Goal: Task Accomplishment & Management: Use online tool/utility

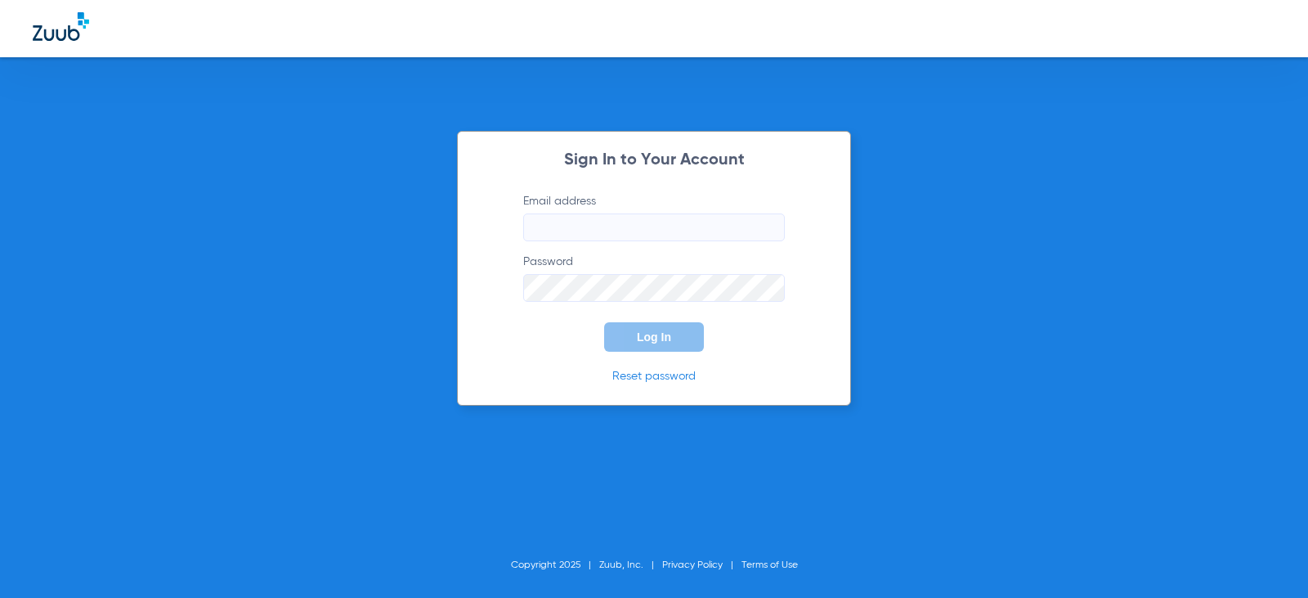
click at [574, 221] on input "Email address" at bounding box center [654, 227] width 262 height 28
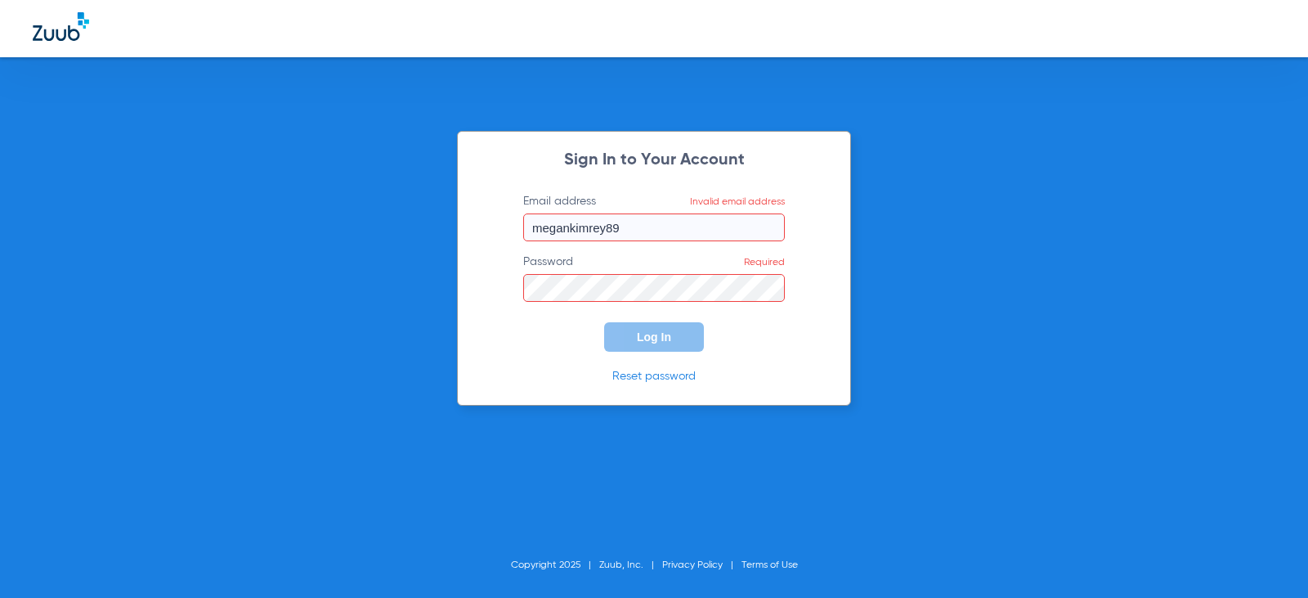
click at [692, 228] on input "megankimrey89" at bounding box center [654, 227] width 262 height 28
type input "[EMAIL_ADDRESS][DOMAIN_NAME]"
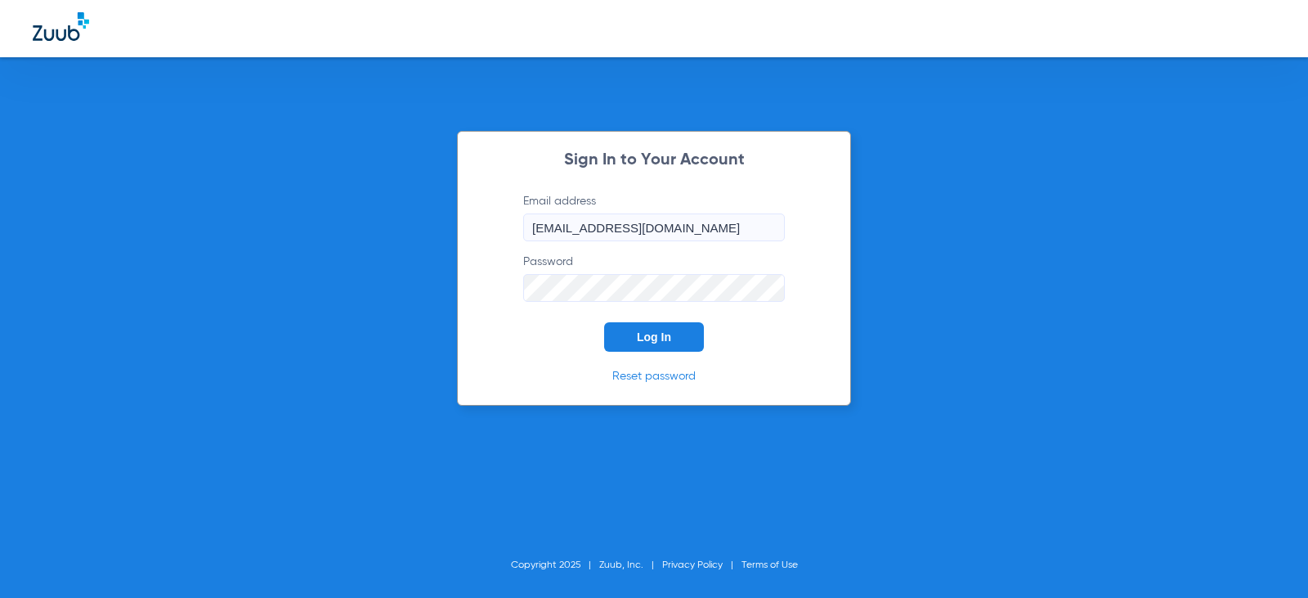
click at [604, 322] on button "Log In" at bounding box center [654, 336] width 100 height 29
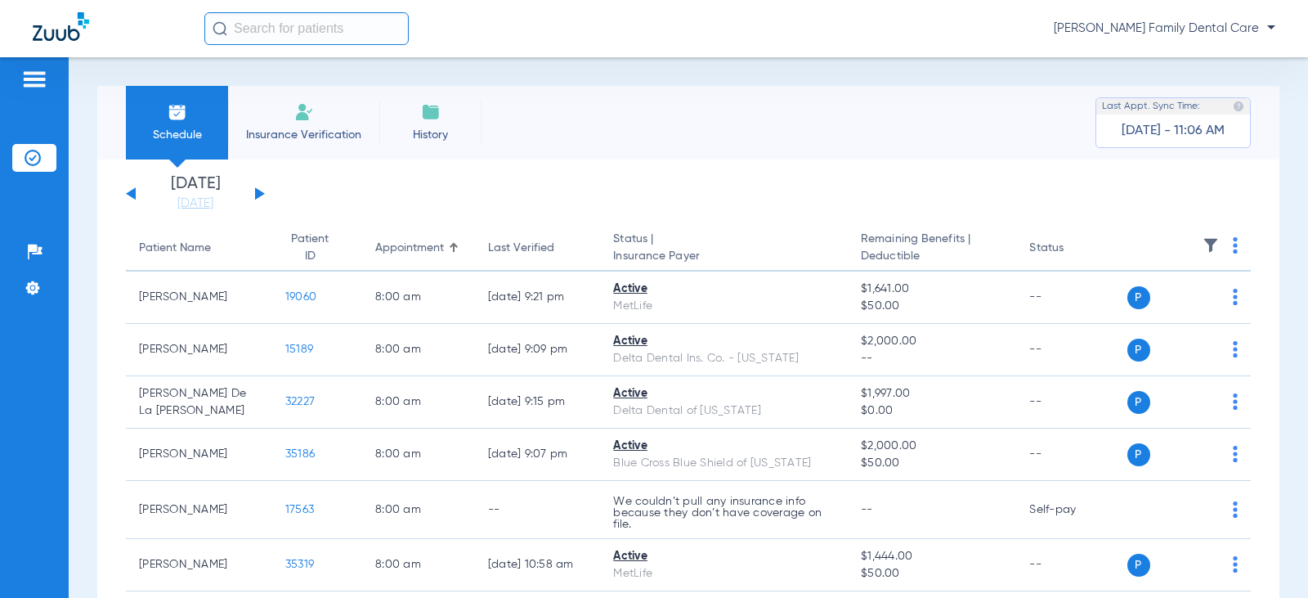
click at [263, 195] on div "[DATE] [DATE] [DATE] [DATE] [DATE] [DATE] [DATE] [DATE] [DATE] [DATE] [DATE] [D…" at bounding box center [195, 194] width 139 height 36
click at [257, 193] on button at bounding box center [260, 193] width 10 height 12
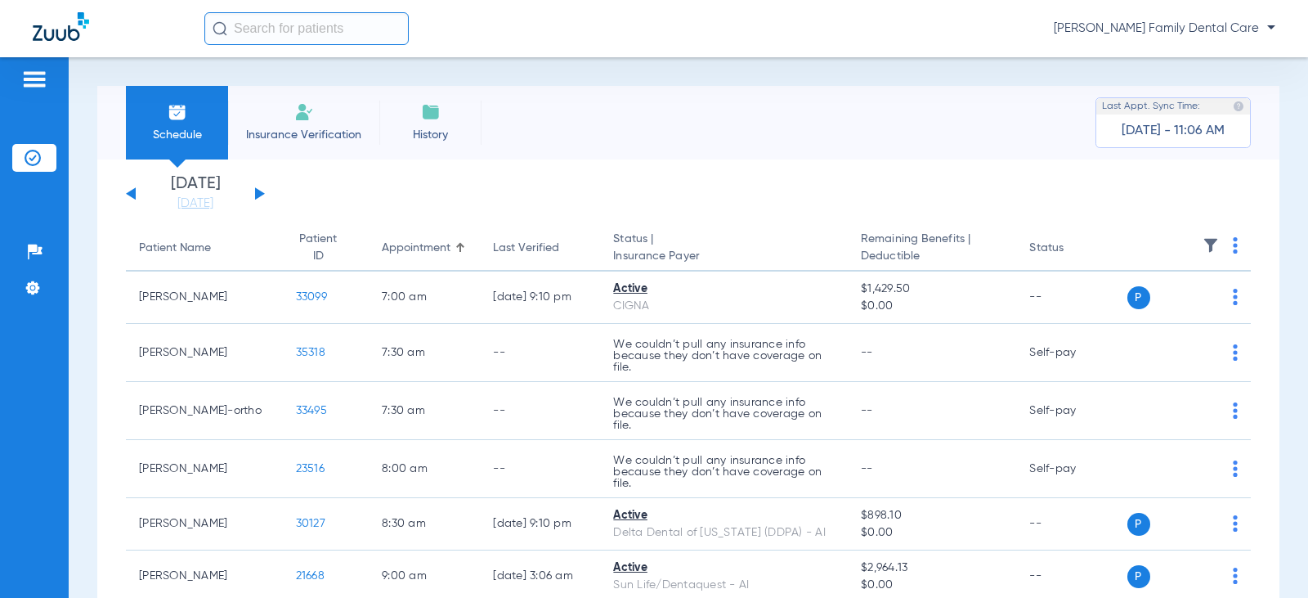
click at [258, 193] on button at bounding box center [260, 193] width 10 height 12
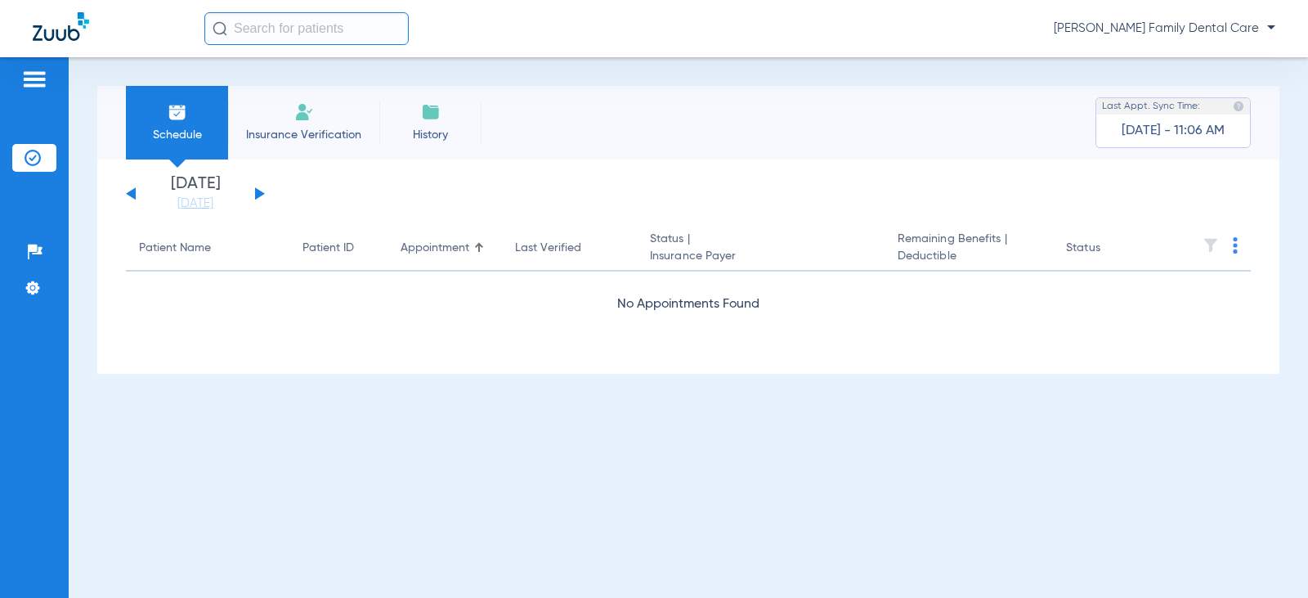
click at [258, 193] on button at bounding box center [260, 193] width 10 height 12
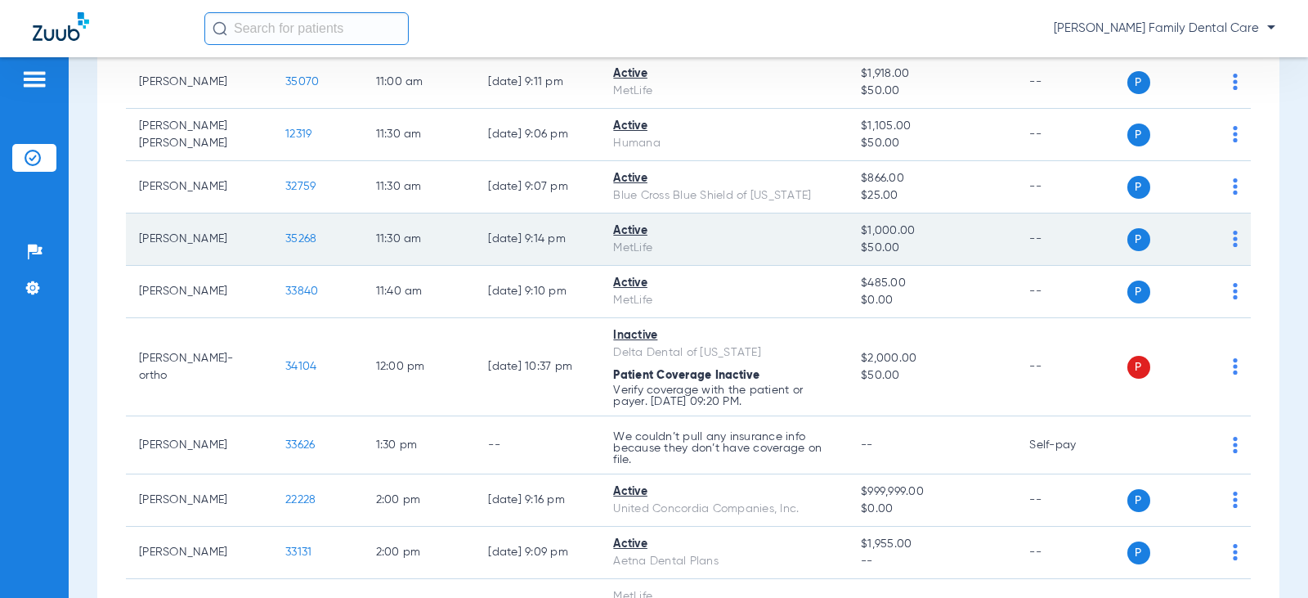
scroll to position [1308, 0]
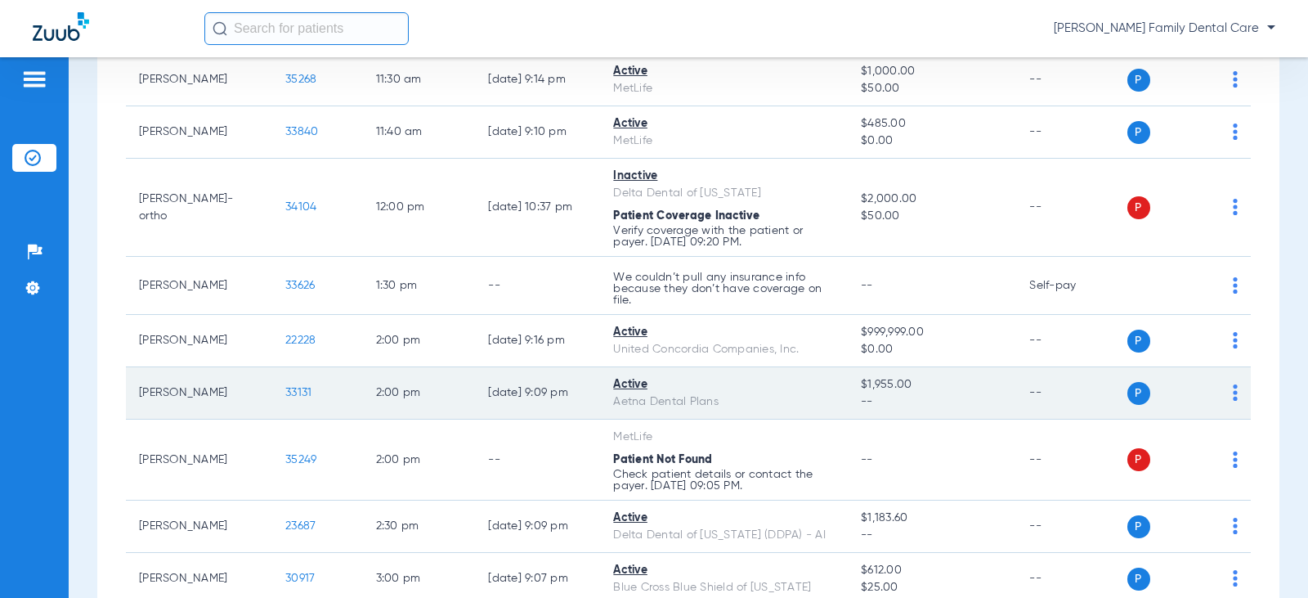
click at [292, 391] on span "33131" at bounding box center [298, 392] width 26 height 11
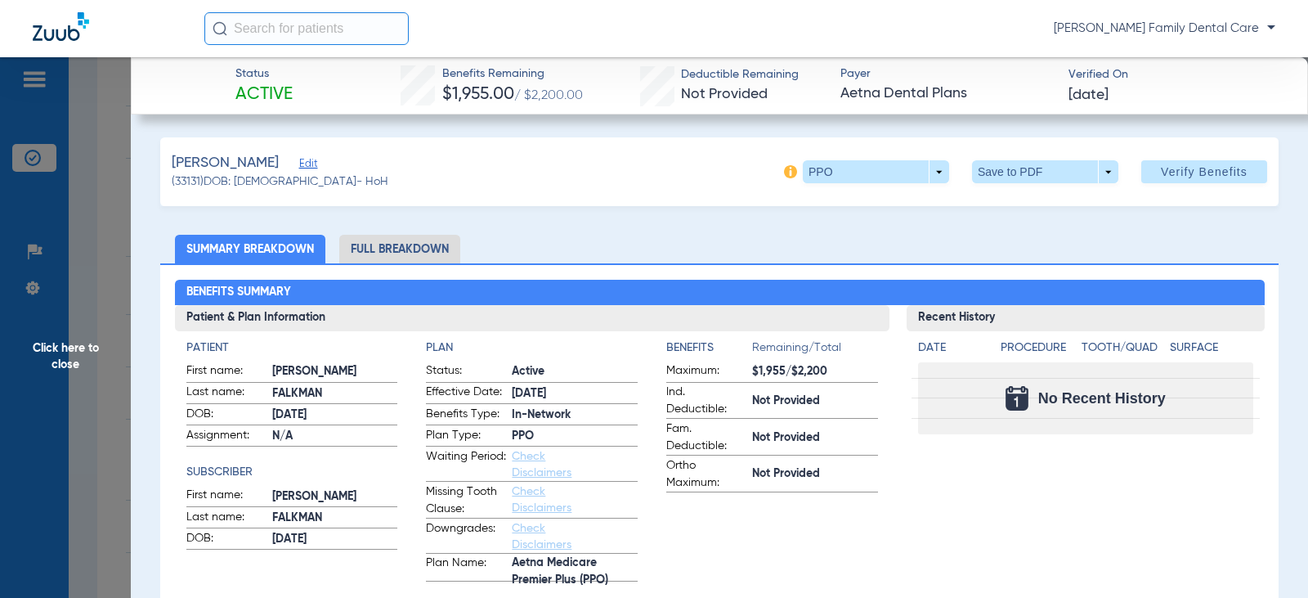
drag, startPoint x: 392, startPoint y: 249, endPoint x: 442, endPoint y: 234, distance: 52.0
click at [392, 249] on li "Full Breakdown" at bounding box center [399, 249] width 121 height 29
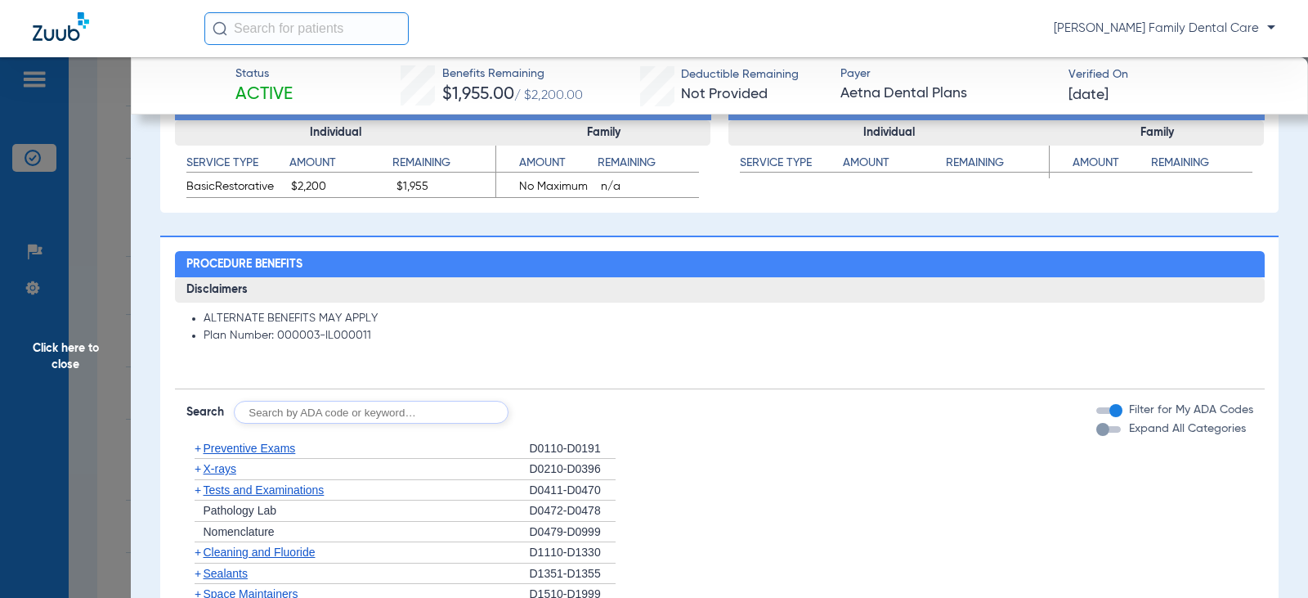
scroll to position [1144, 0]
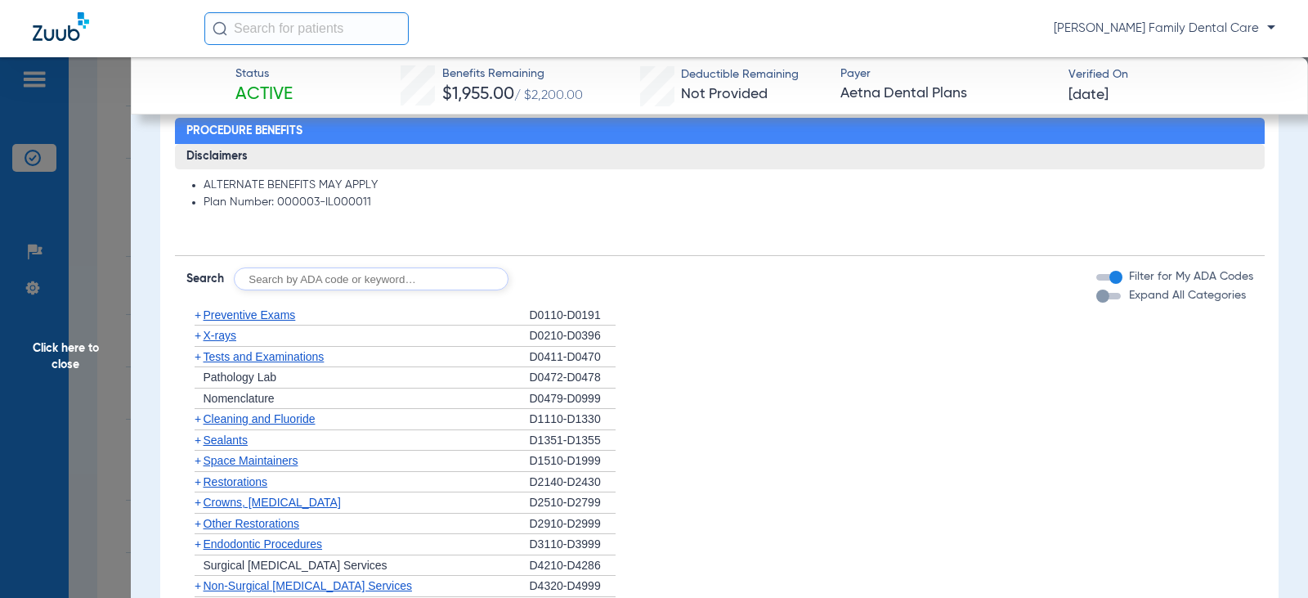
click at [198, 316] on span "+" at bounding box center [198, 314] width 7 height 13
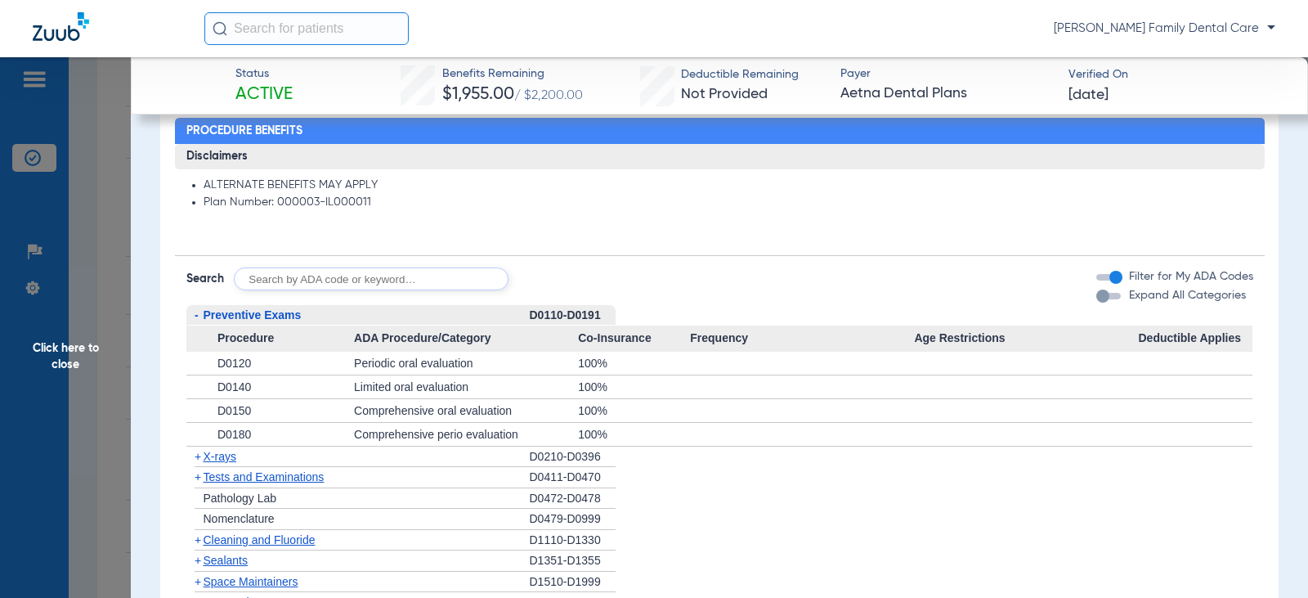
click at [49, 352] on span "Click here to close" at bounding box center [65, 356] width 131 height 598
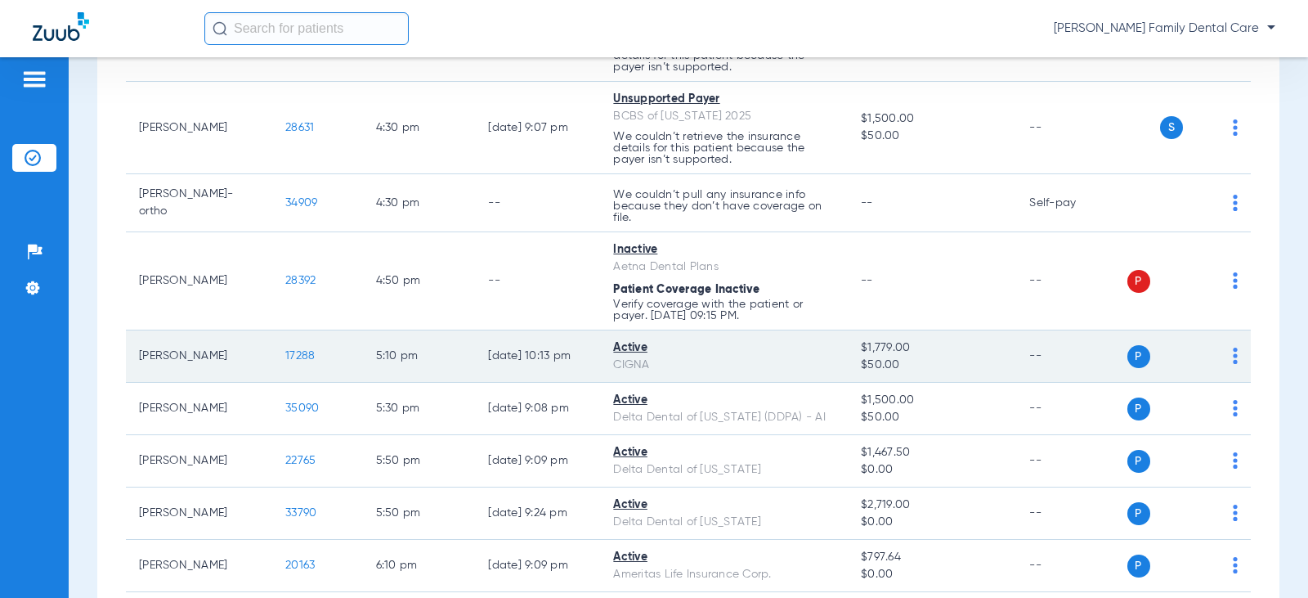
scroll to position [2125, 0]
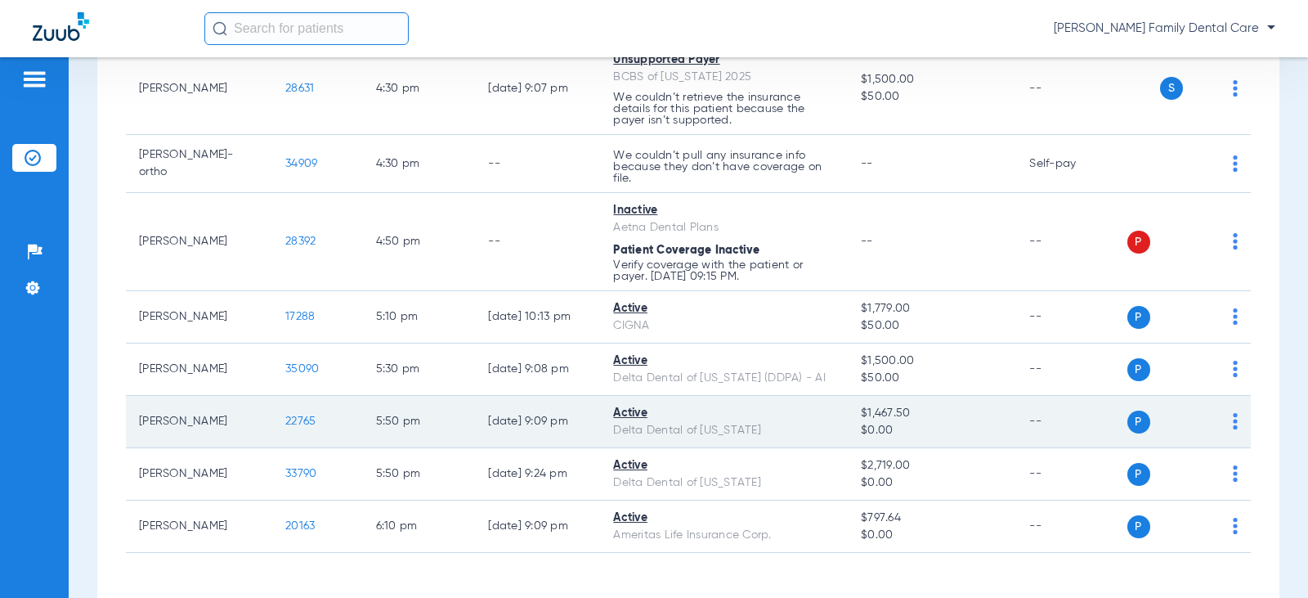
click at [293, 426] on span "22765" at bounding box center [300, 420] width 30 height 11
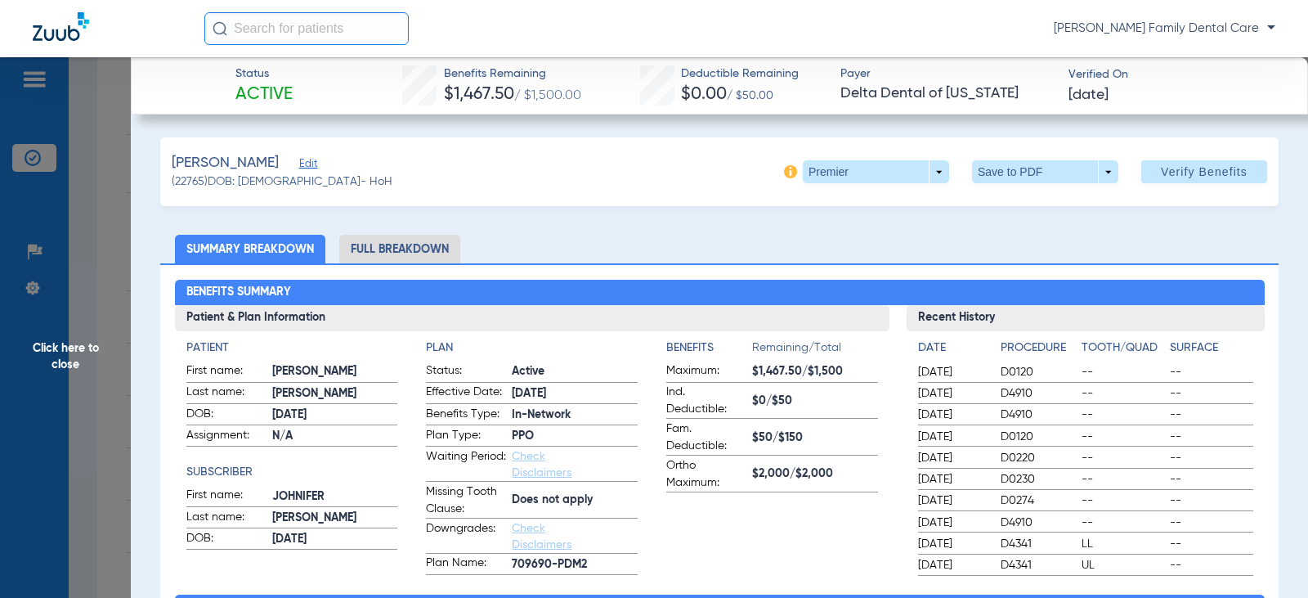
click at [421, 241] on li "Full Breakdown" at bounding box center [399, 249] width 121 height 29
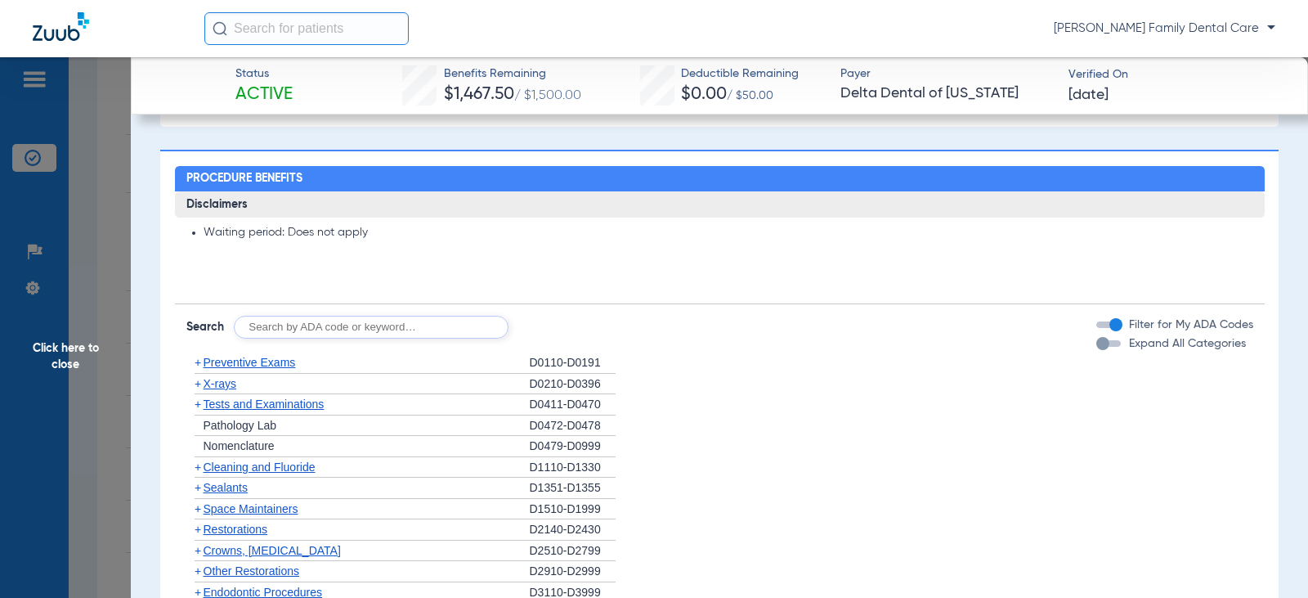
scroll to position [1471, 0]
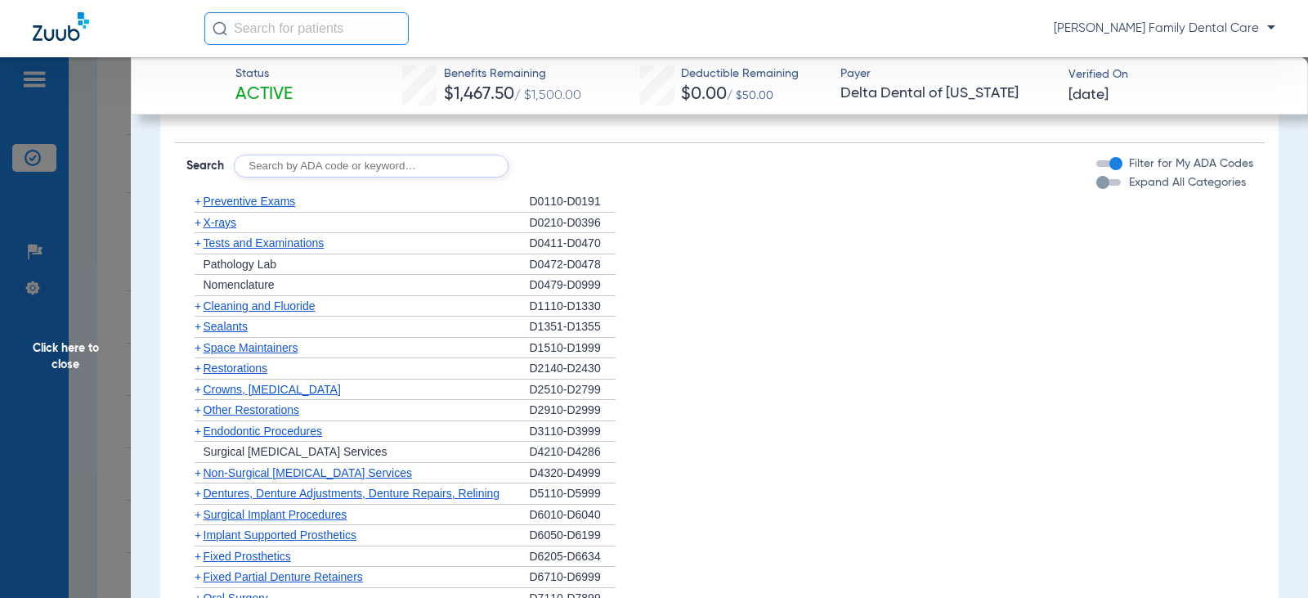
click at [200, 201] on span "+" at bounding box center [198, 201] width 7 height 13
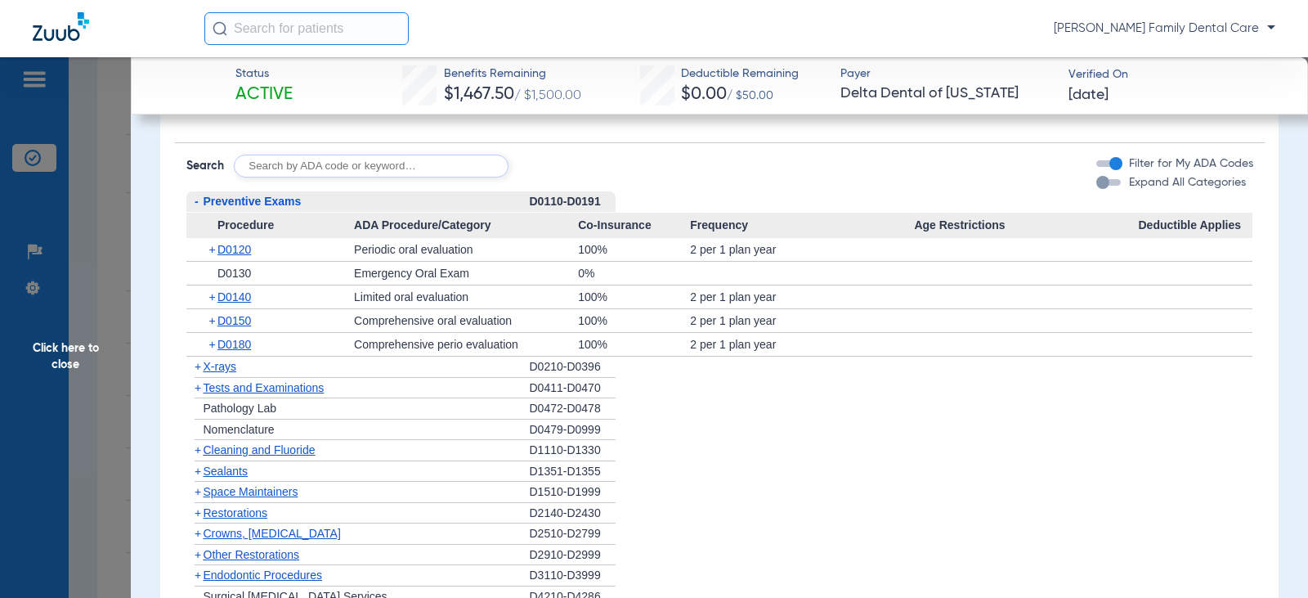
click at [200, 201] on span "-" at bounding box center [194, 201] width 17 height 20
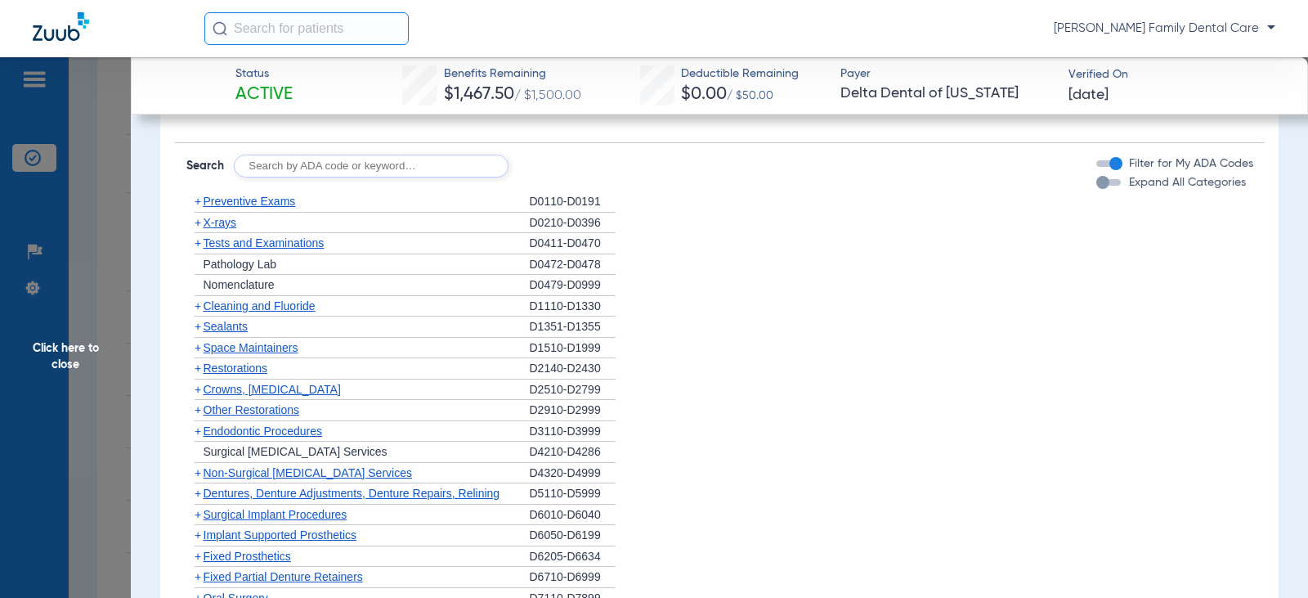
click at [67, 338] on span "Click here to close" at bounding box center [65, 356] width 131 height 598
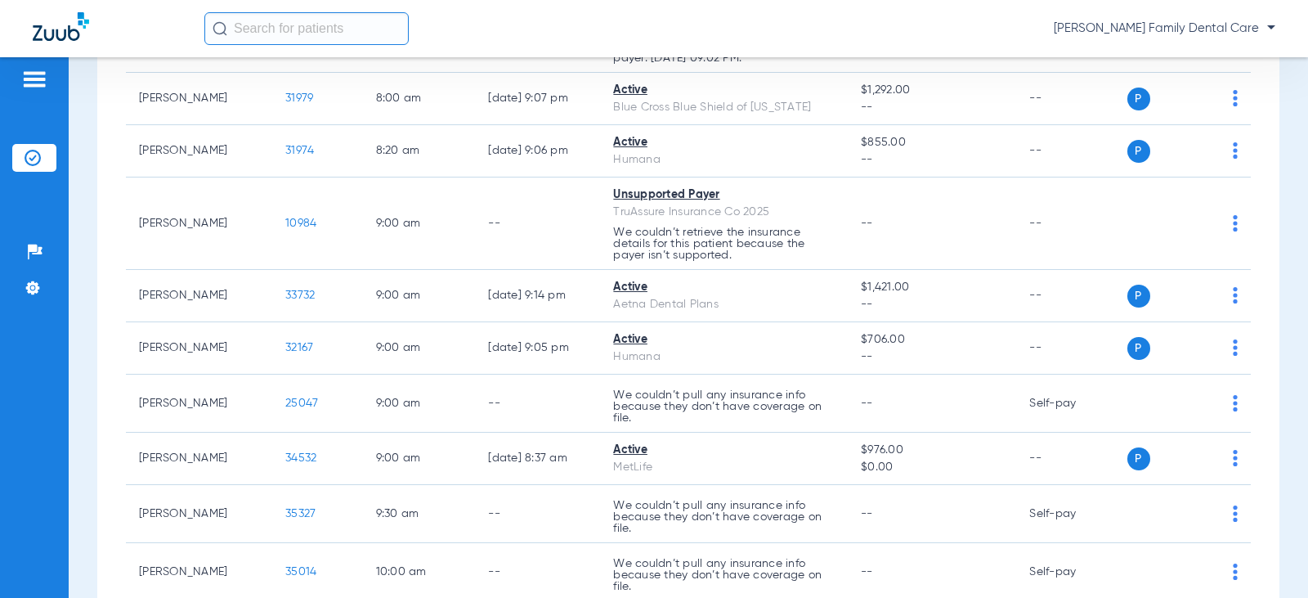
scroll to position [0, 0]
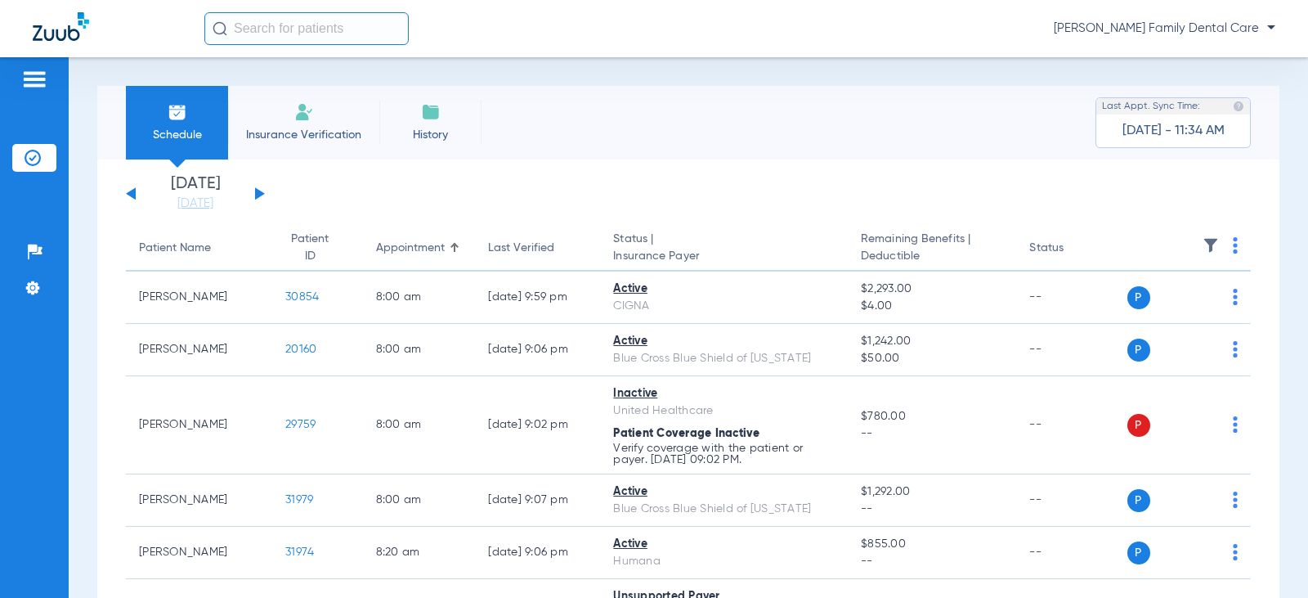
click at [134, 194] on button at bounding box center [131, 193] width 10 height 12
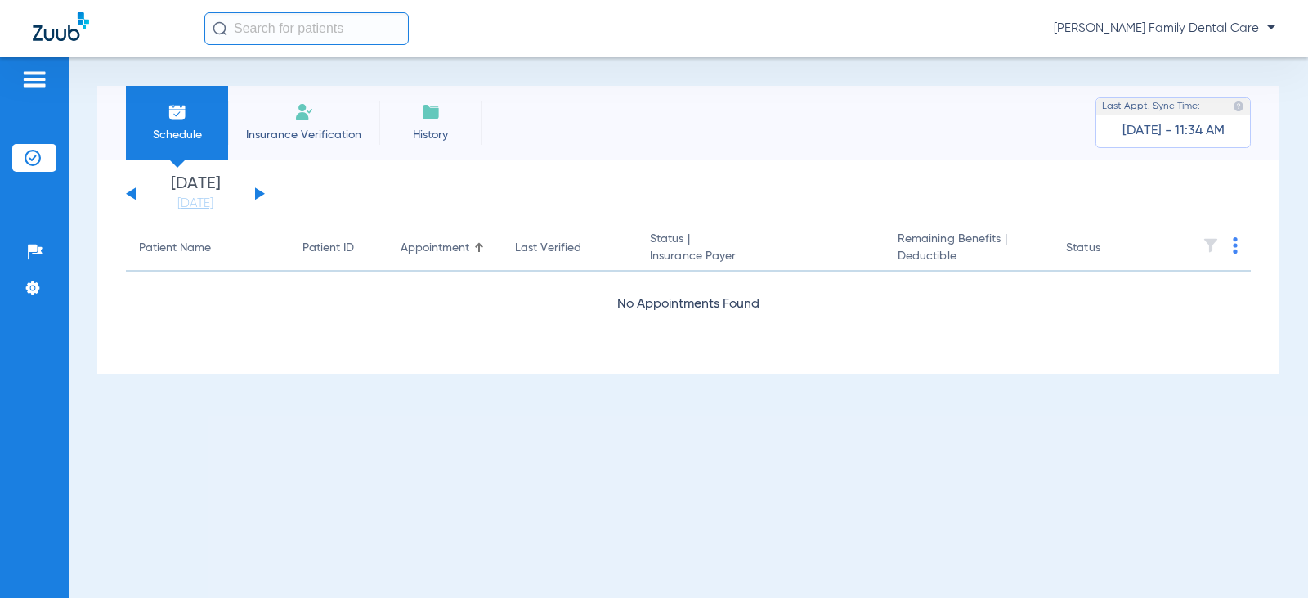
click at [134, 194] on button at bounding box center [131, 193] width 10 height 12
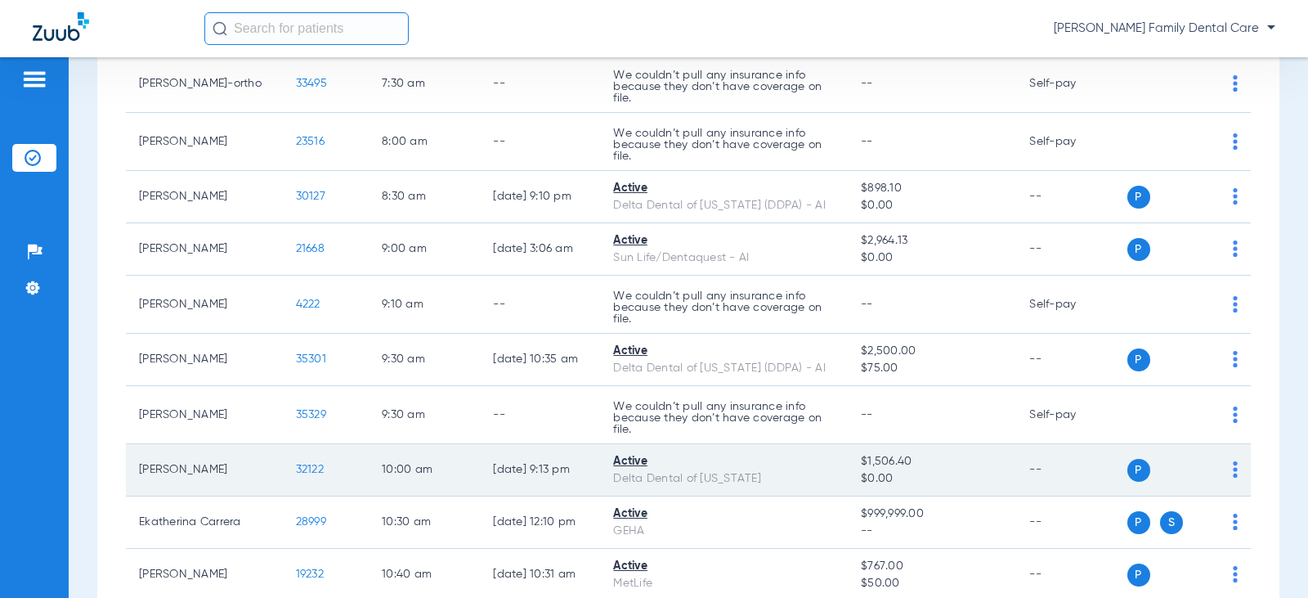
scroll to position [490, 0]
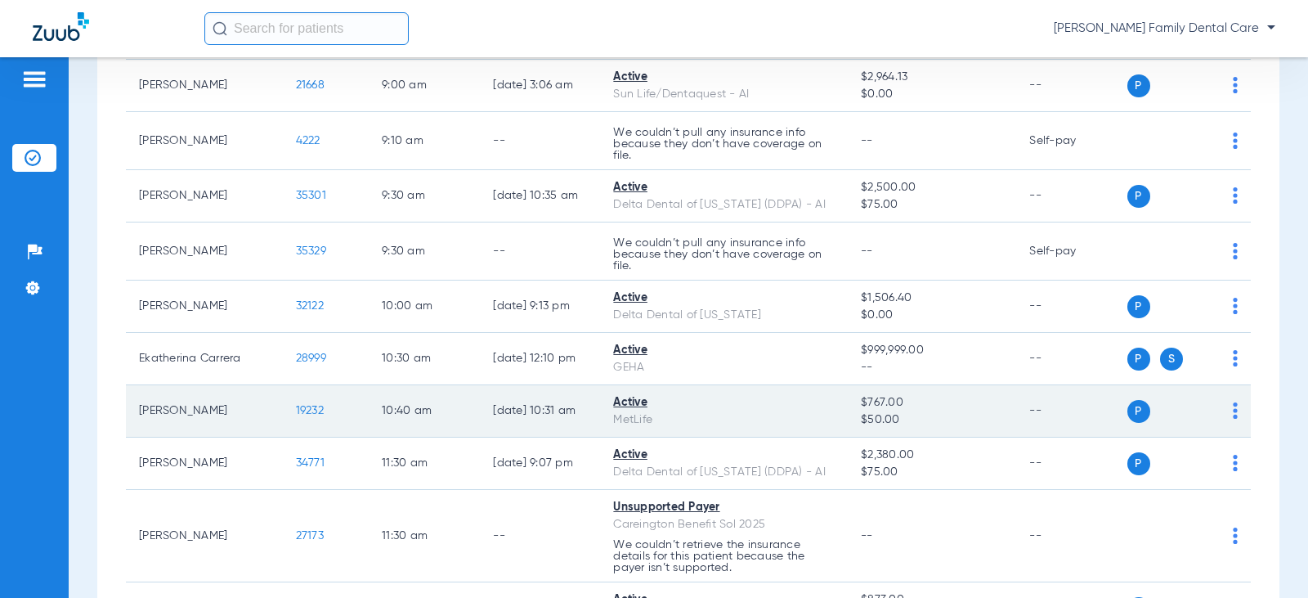
click at [296, 408] on span "19232" at bounding box center [310, 410] width 28 height 11
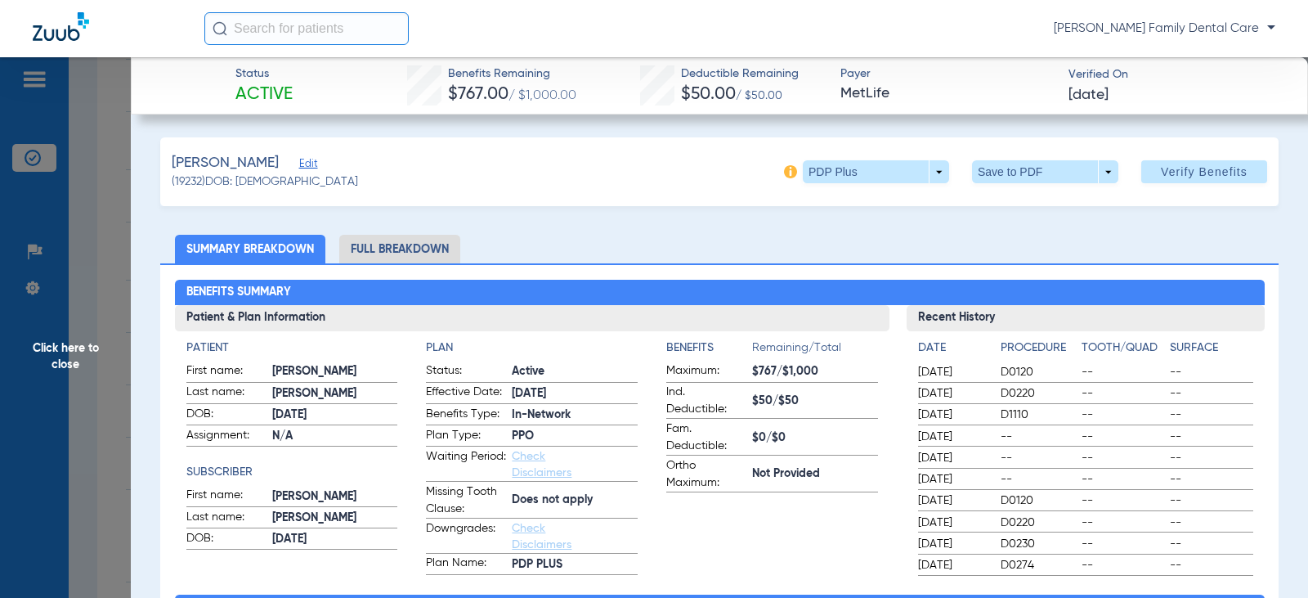
click at [387, 247] on li "Full Breakdown" at bounding box center [399, 249] width 121 height 29
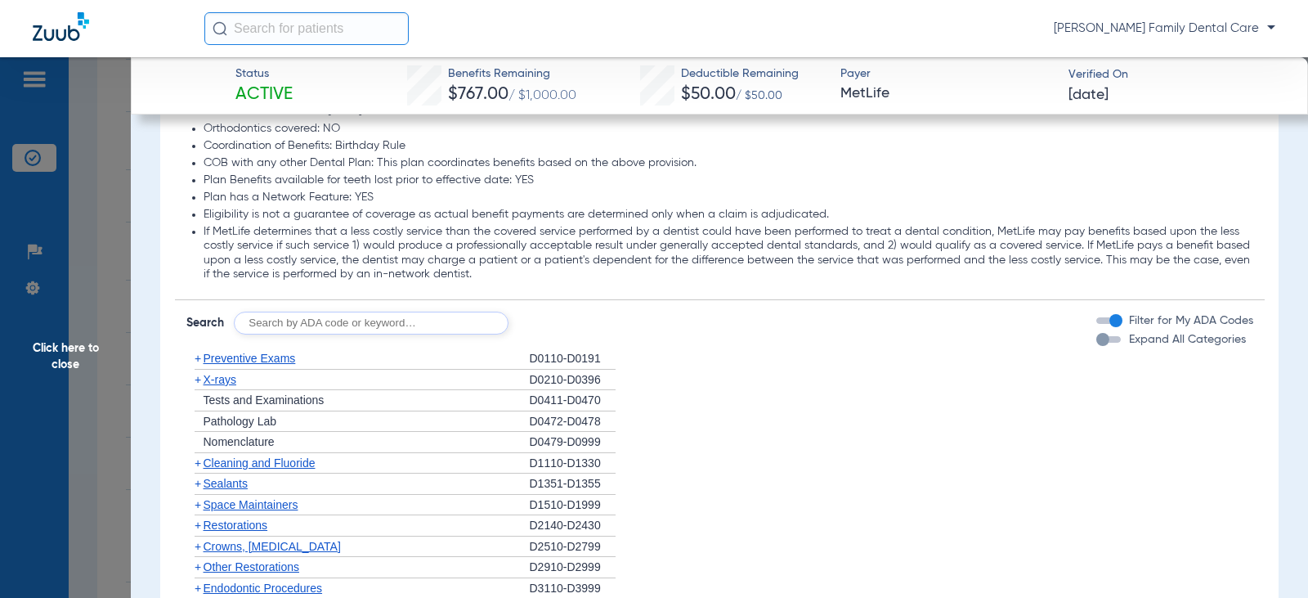
scroll to position [2289, 0]
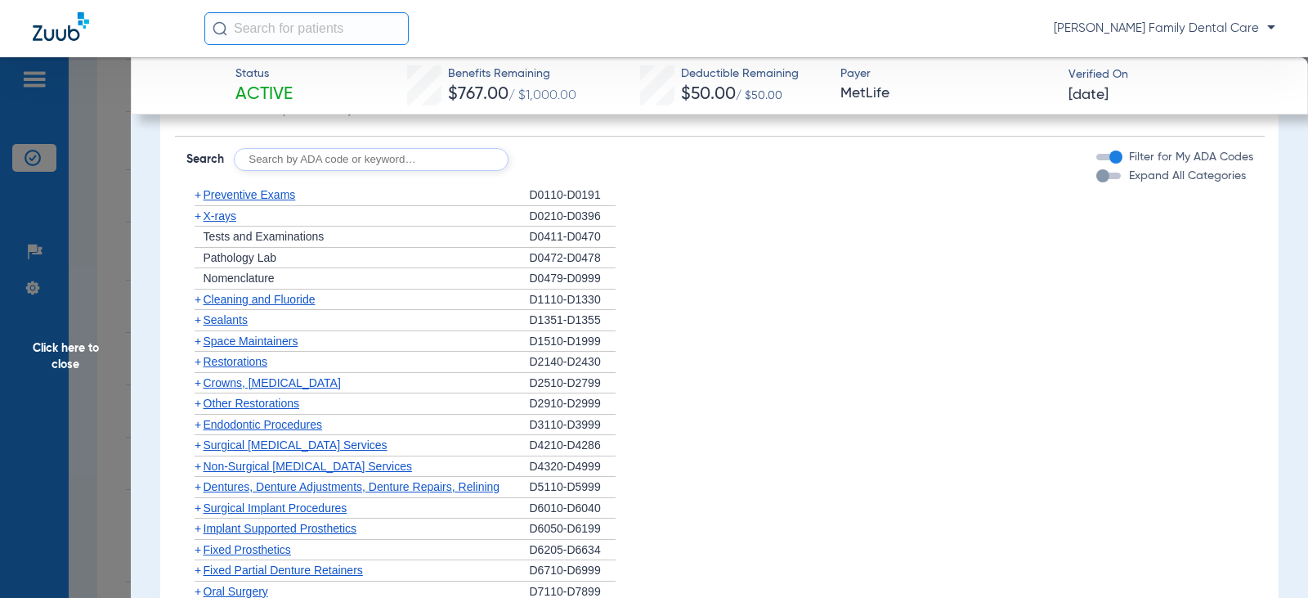
click at [196, 196] on span "+" at bounding box center [198, 194] width 7 height 13
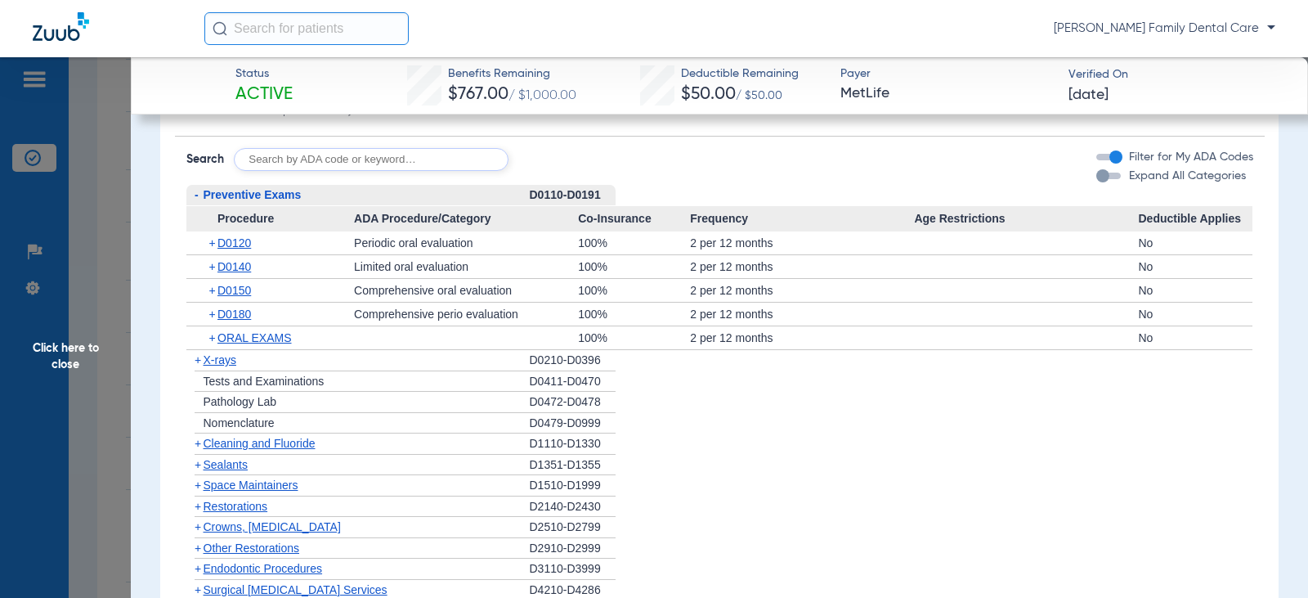
click at [197, 196] on span "-" at bounding box center [197, 194] width 4 height 13
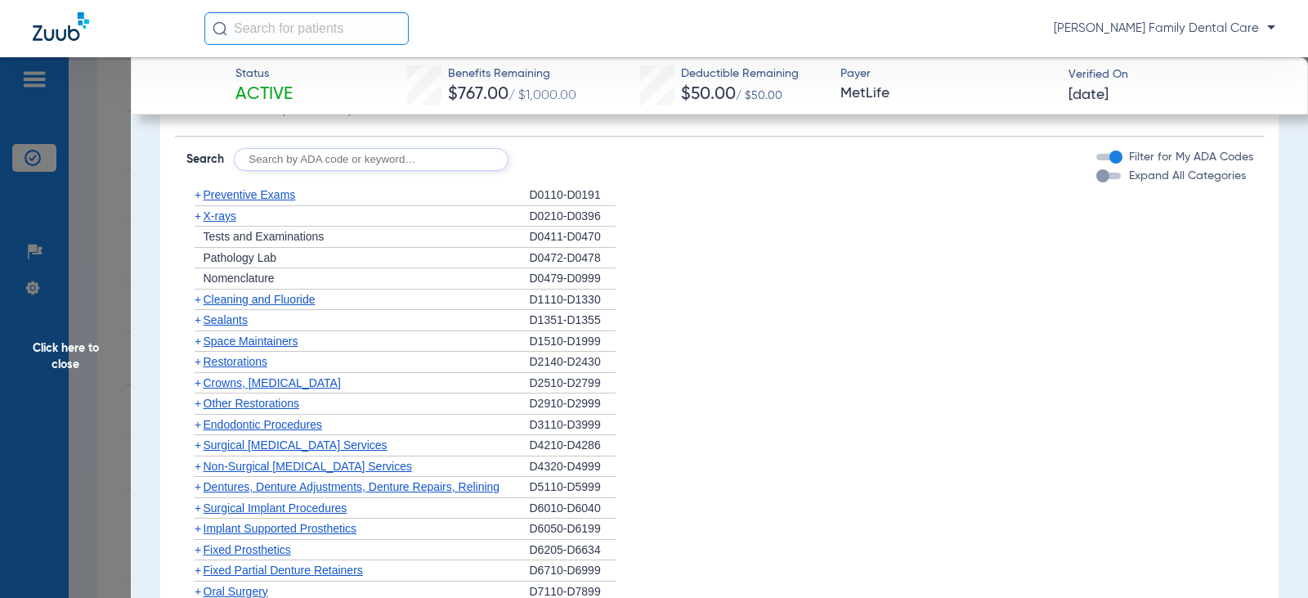
click at [198, 298] on span "+" at bounding box center [198, 299] width 7 height 13
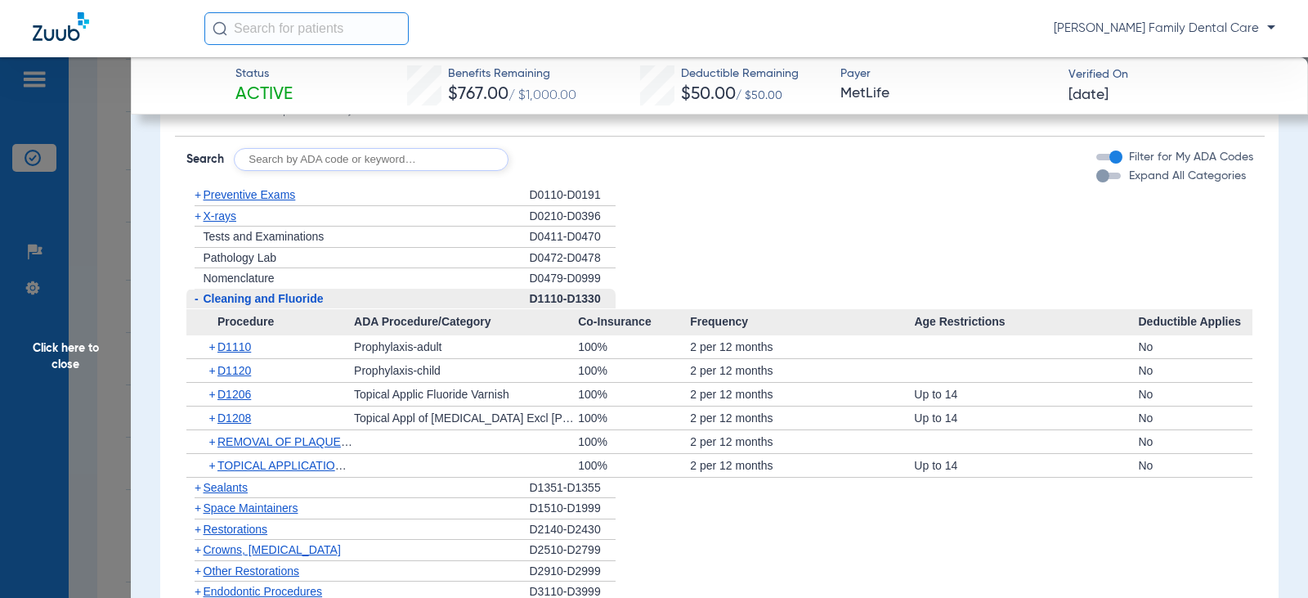
click at [198, 298] on span "-" at bounding box center [197, 298] width 4 height 13
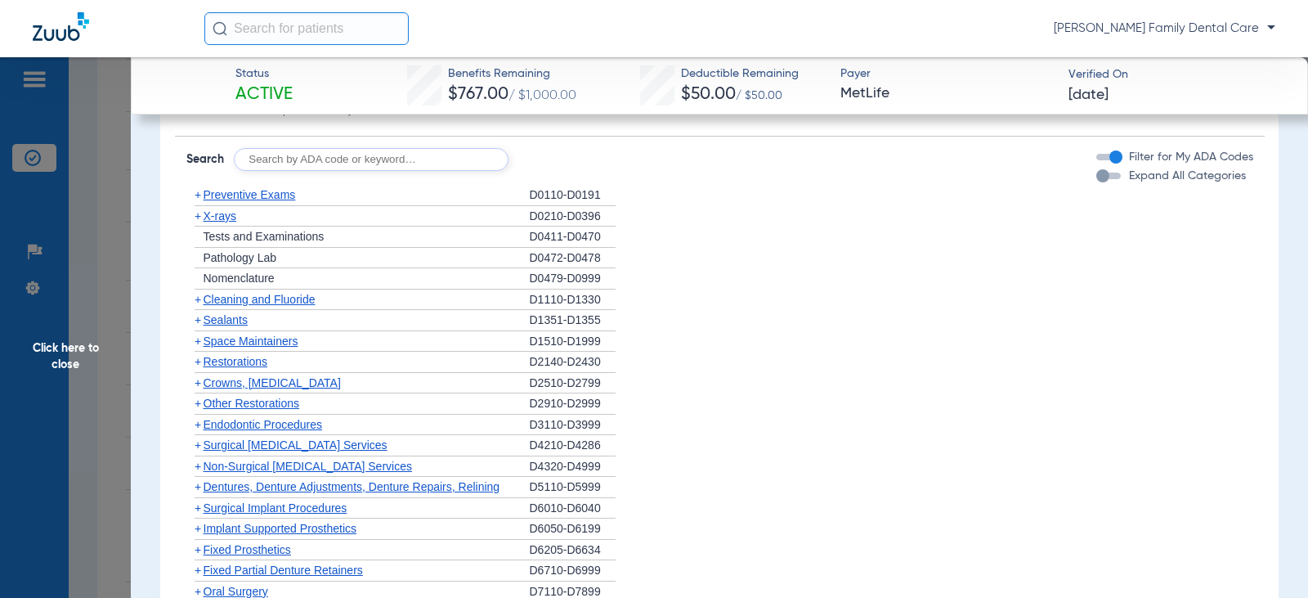
click at [195, 219] on span "+" at bounding box center [198, 215] width 7 height 13
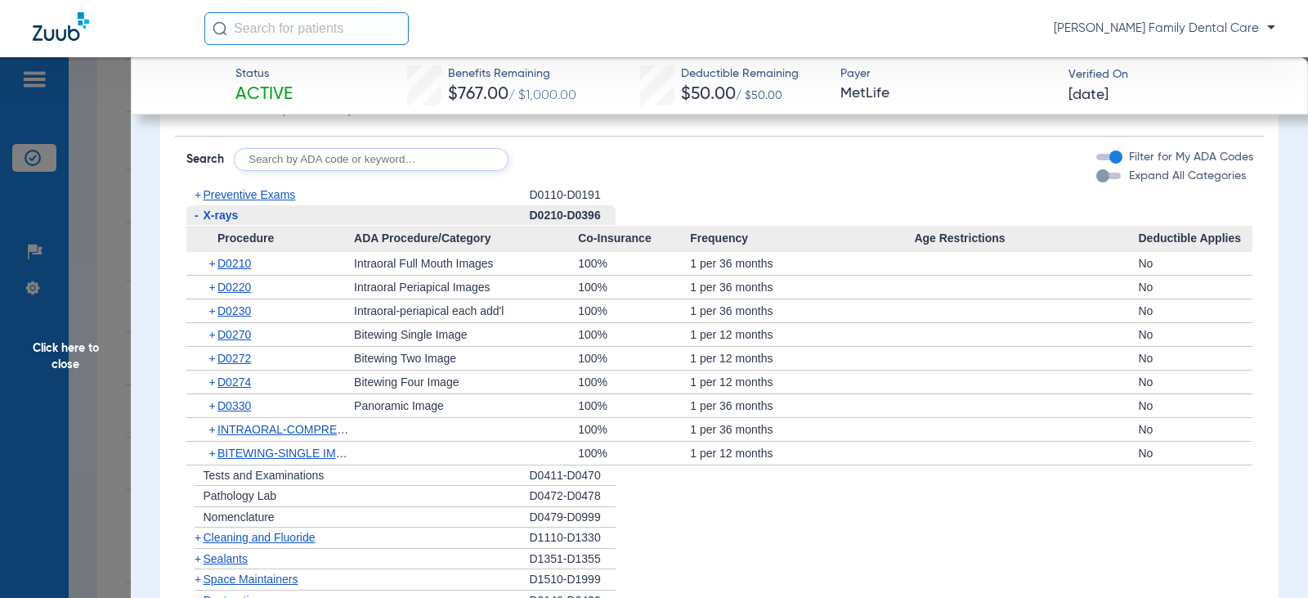
click at [195, 219] on span "-" at bounding box center [197, 214] width 4 height 13
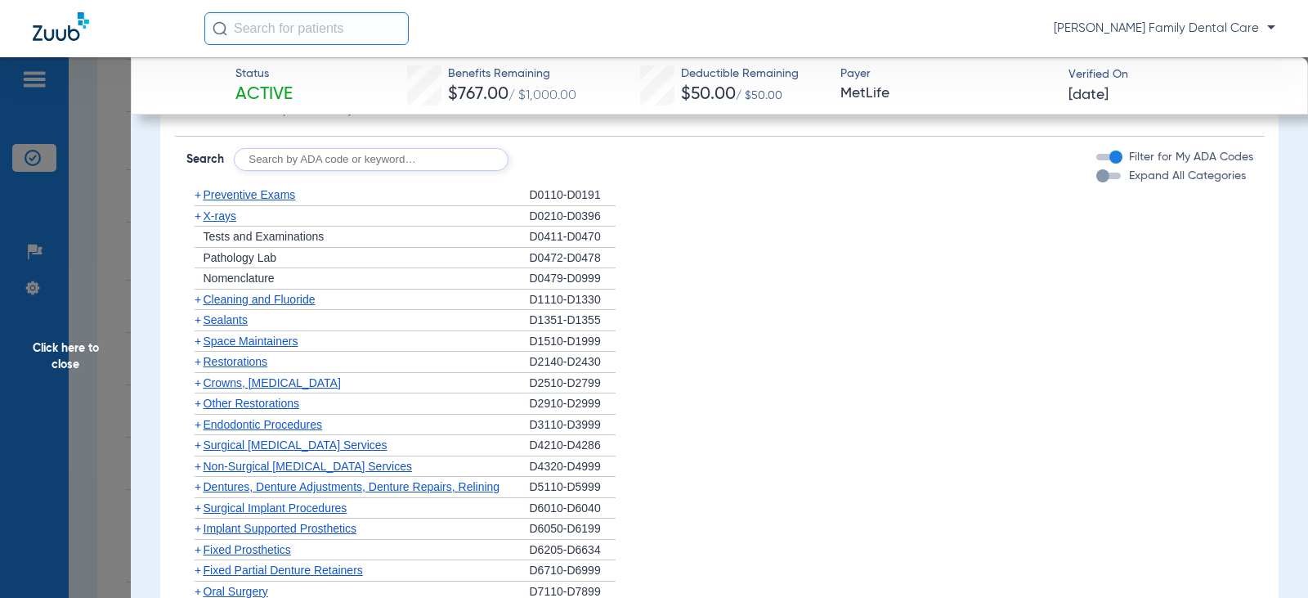
click at [195, 322] on span "+" at bounding box center [198, 319] width 7 height 13
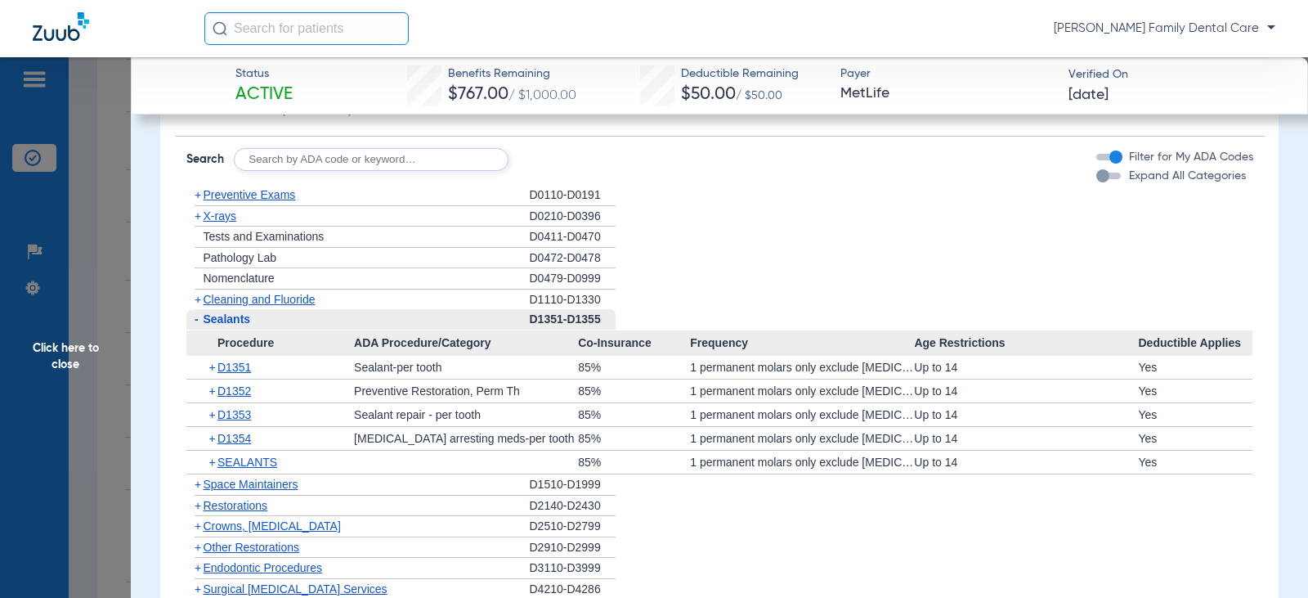
click at [195, 321] on span "-" at bounding box center [197, 318] width 4 height 13
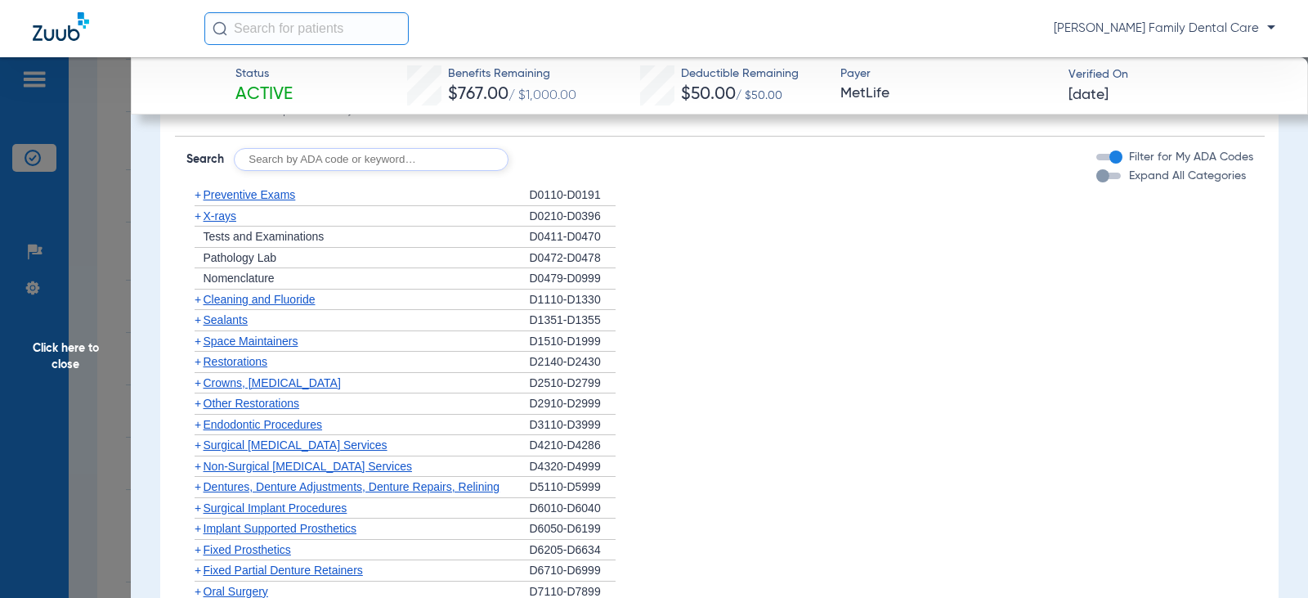
click at [205, 383] on span "Crowns, [MEDICAL_DATA]" at bounding box center [272, 382] width 137 height 13
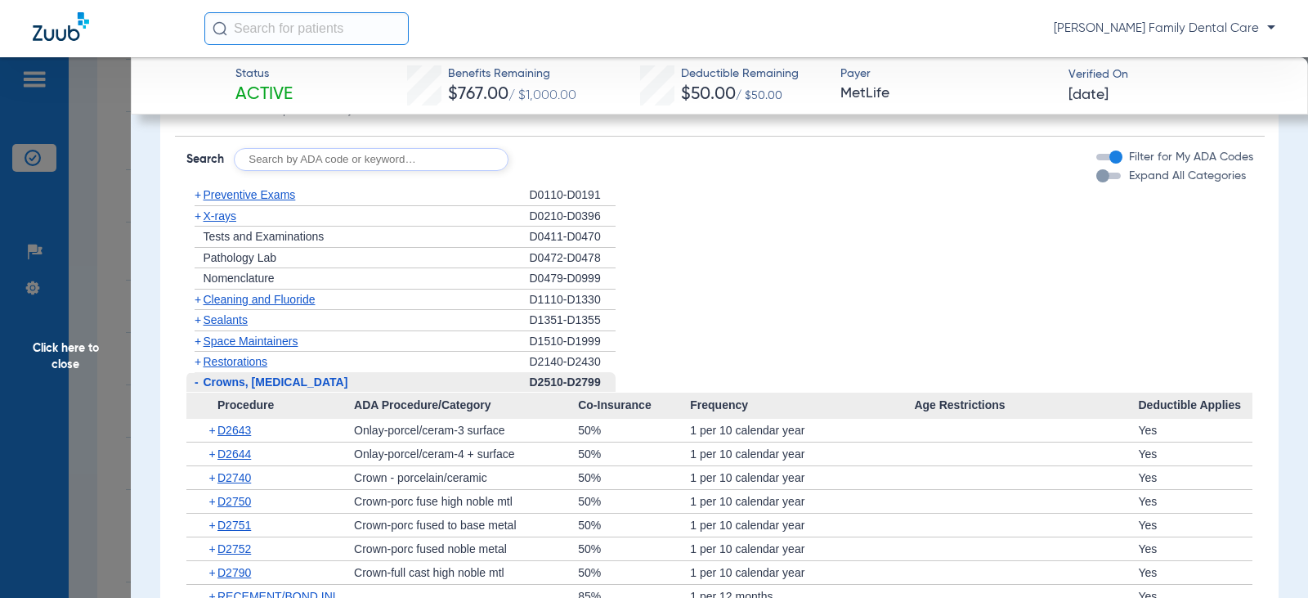
click at [205, 383] on span "Crowns, [MEDICAL_DATA]" at bounding box center [276, 381] width 145 height 13
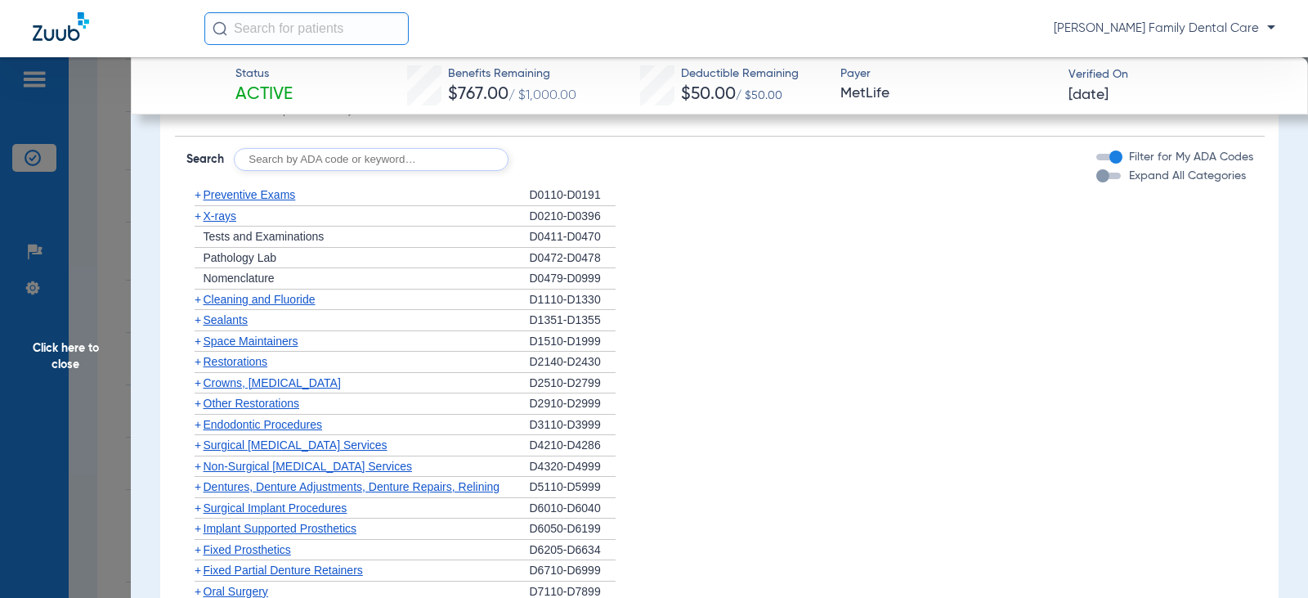
click at [197, 402] on span "+" at bounding box center [198, 402] width 7 height 13
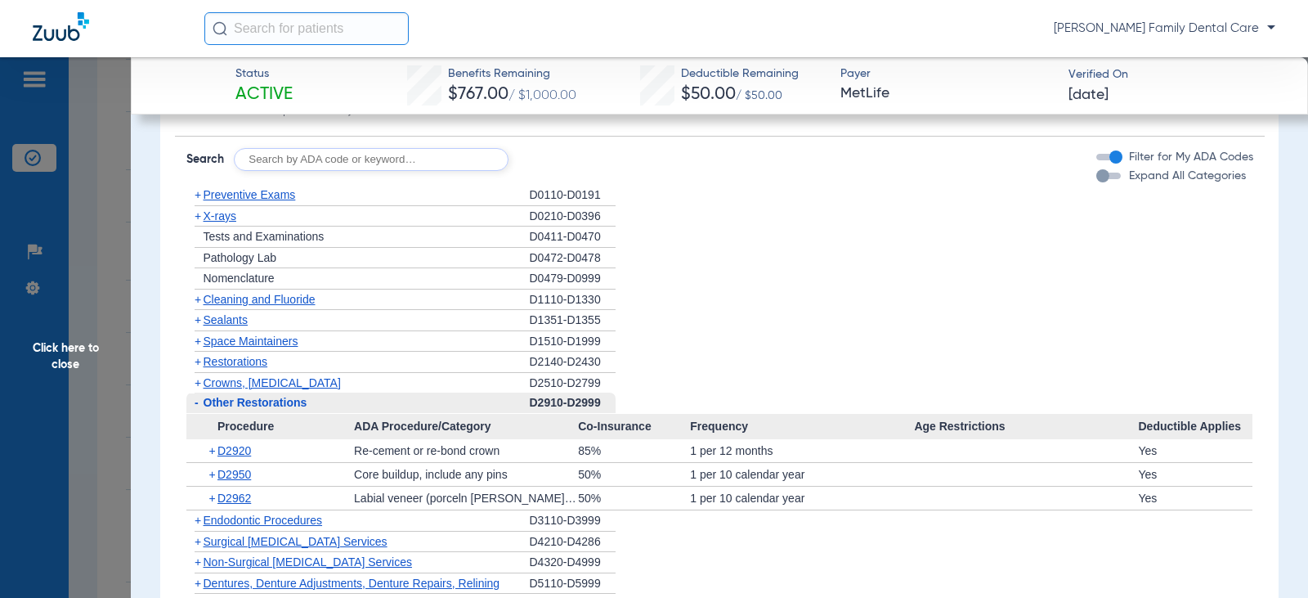
drag, startPoint x: 197, startPoint y: 402, endPoint x: 55, endPoint y: 382, distance: 143.7
click at [193, 402] on span "-" at bounding box center [194, 402] width 17 height 20
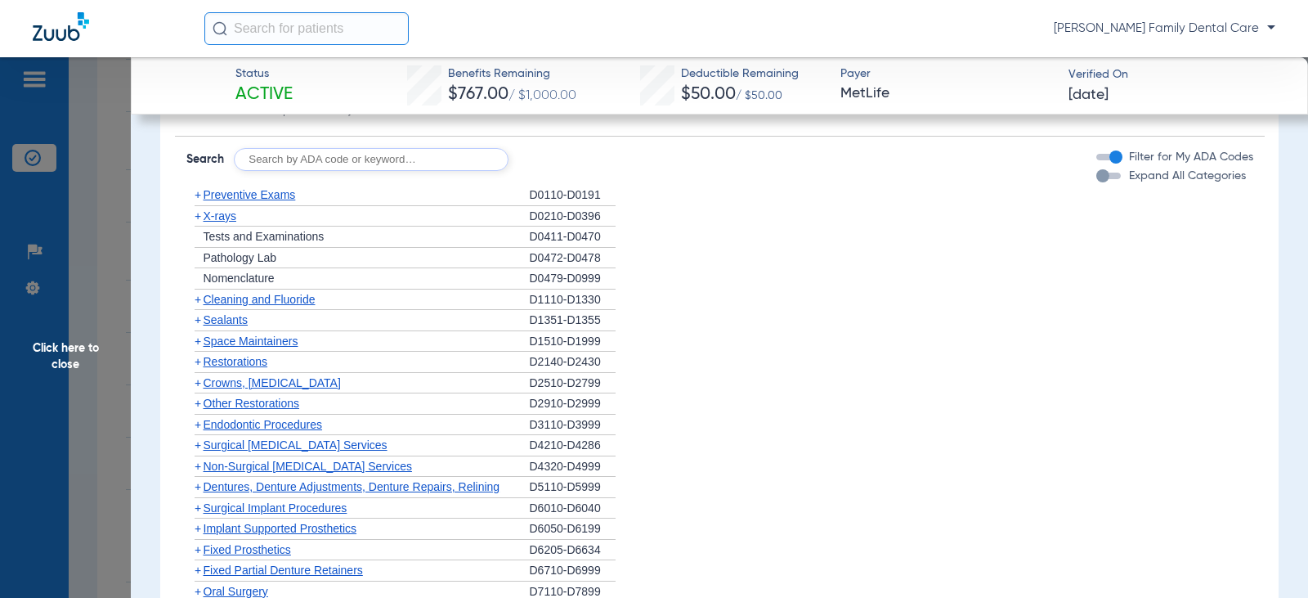
click at [197, 362] on span "+" at bounding box center [198, 361] width 7 height 13
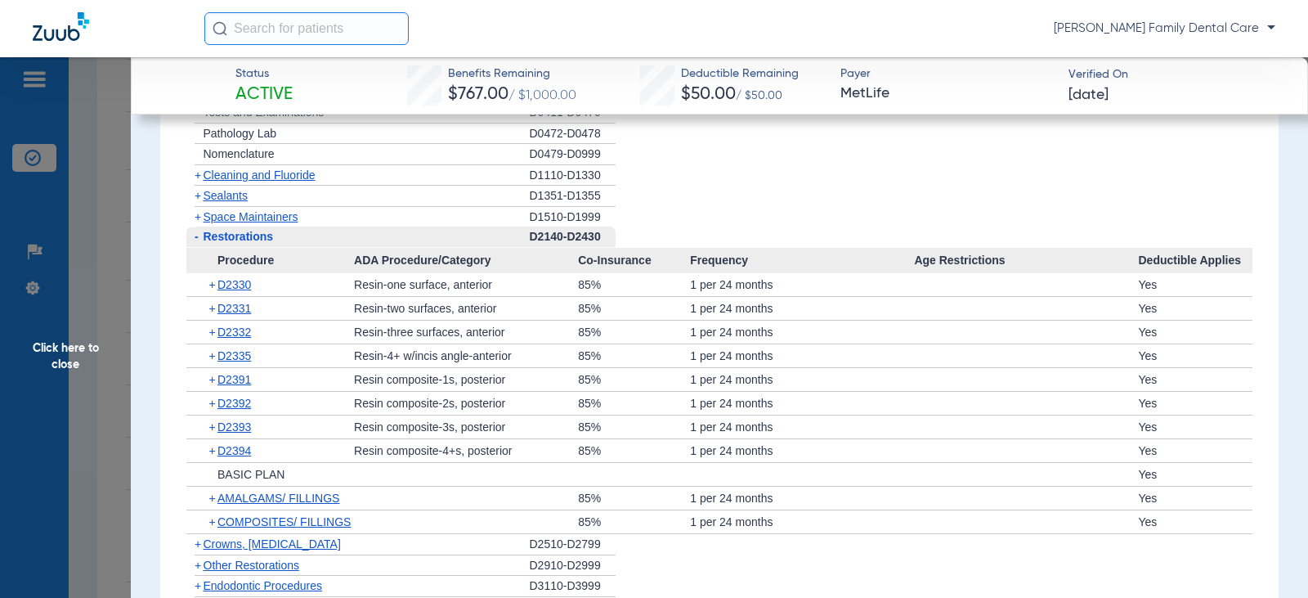
scroll to position [2452, 0]
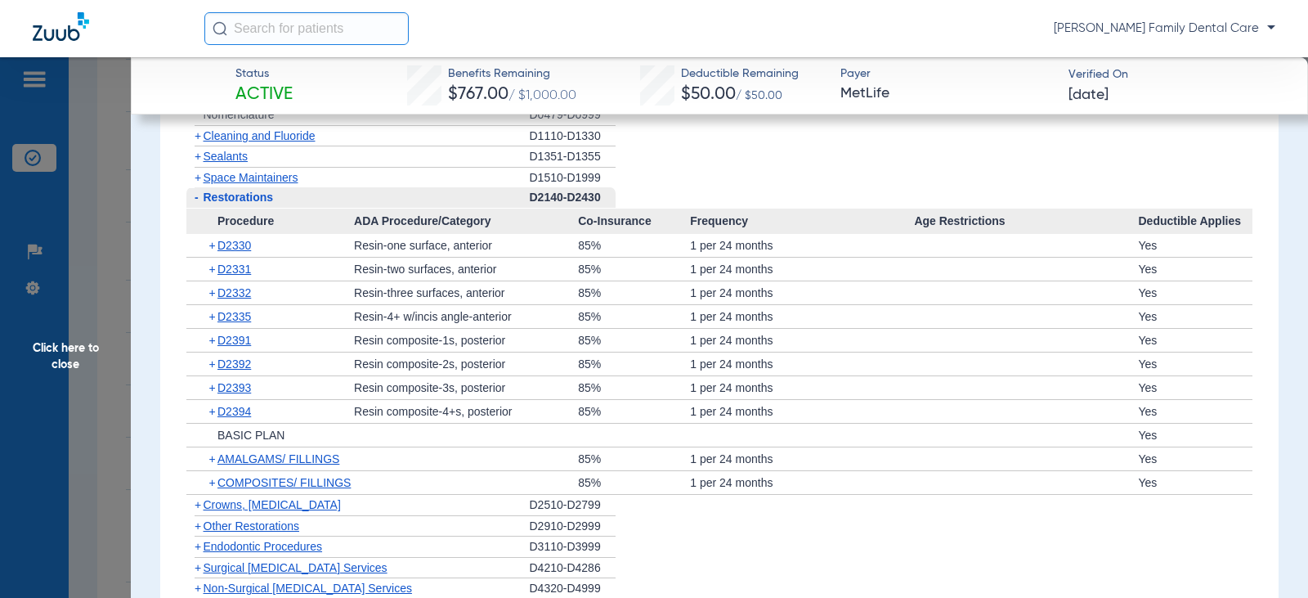
click at [196, 200] on span "-" at bounding box center [197, 196] width 4 height 13
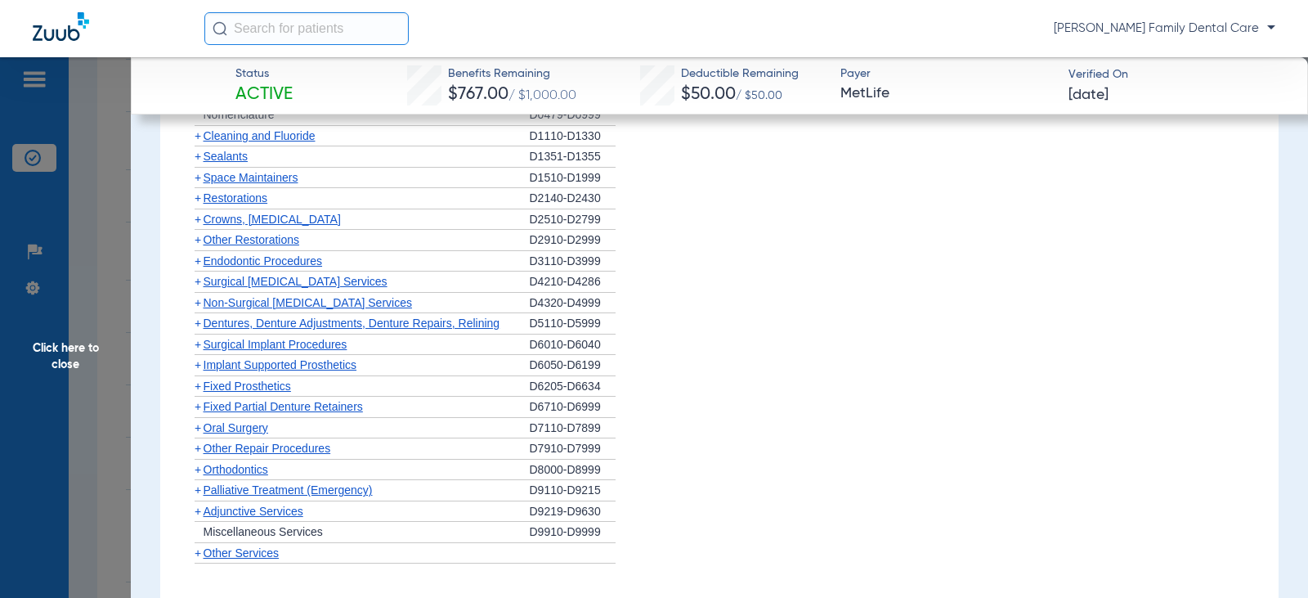
click at [198, 264] on span "+" at bounding box center [198, 260] width 7 height 13
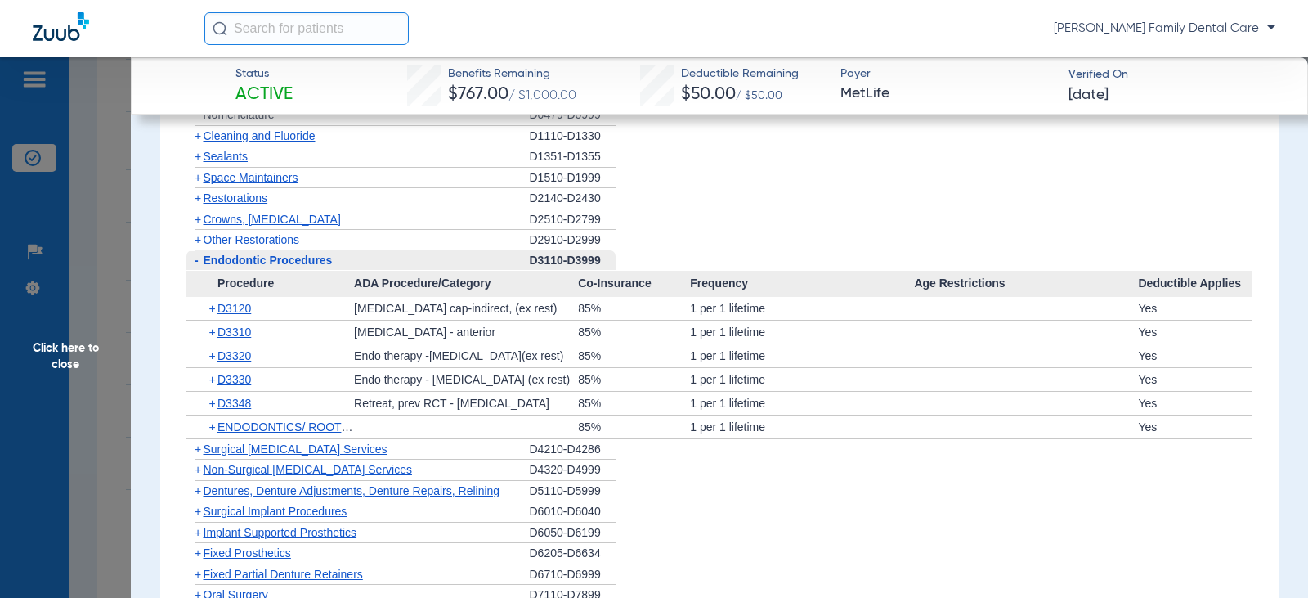
click at [199, 264] on span "-" at bounding box center [194, 260] width 17 height 20
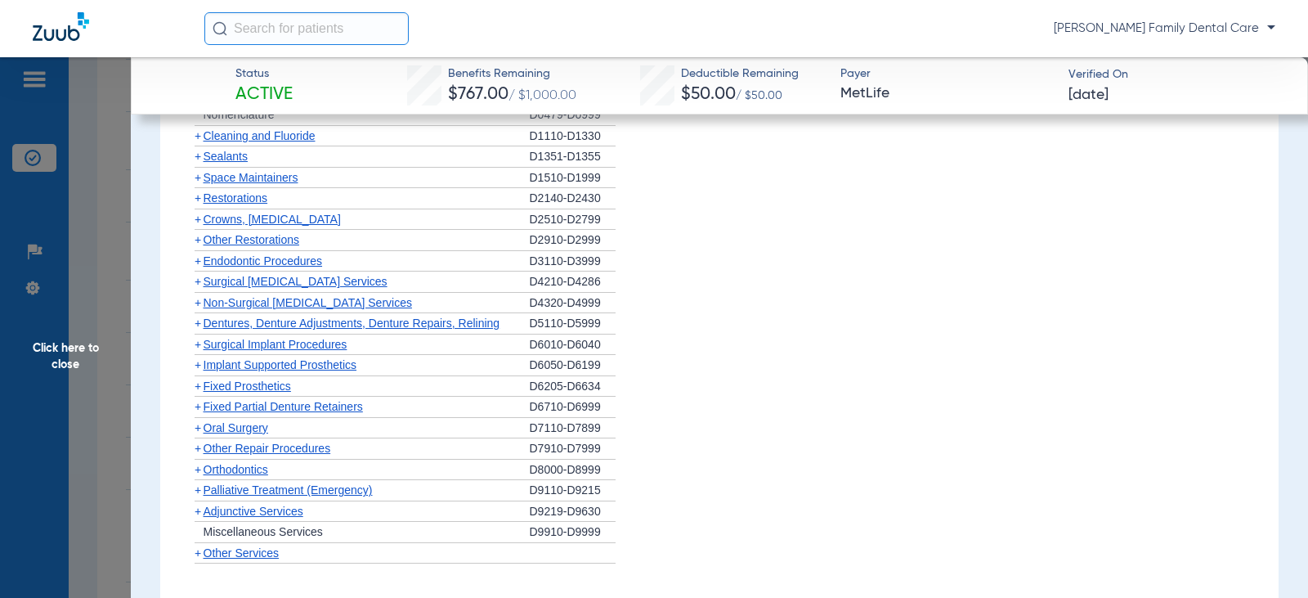
click at [200, 301] on span "+" at bounding box center [198, 302] width 7 height 13
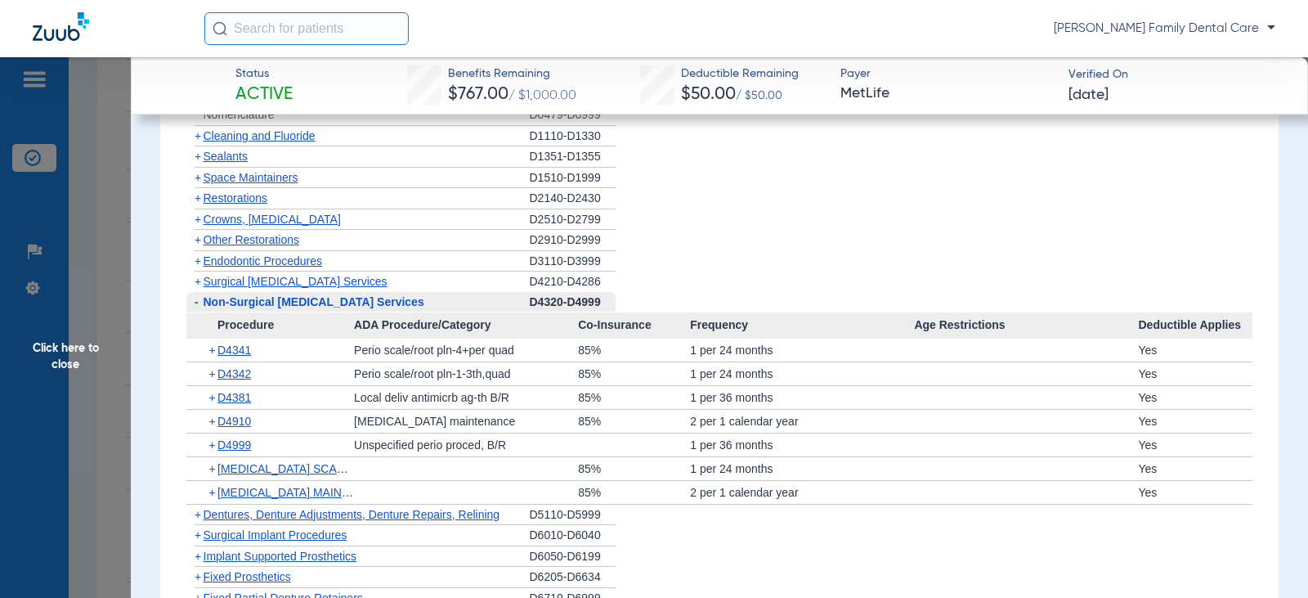
click at [197, 302] on span "-" at bounding box center [197, 301] width 4 height 13
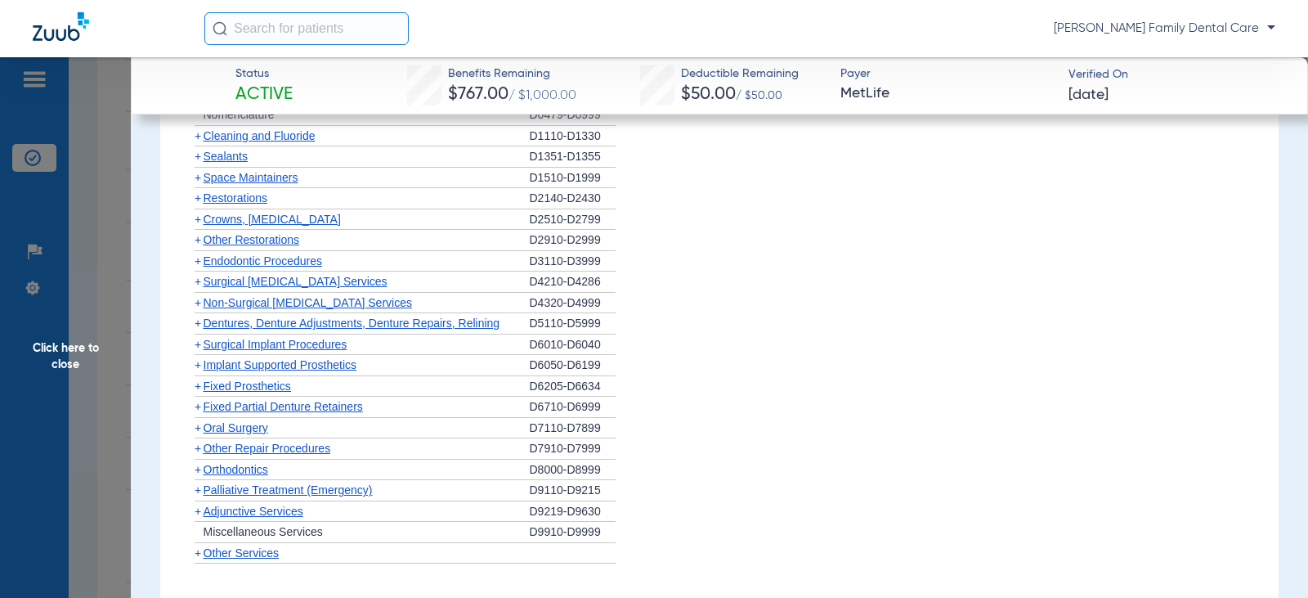
click at [196, 325] on span "+" at bounding box center [198, 322] width 7 height 13
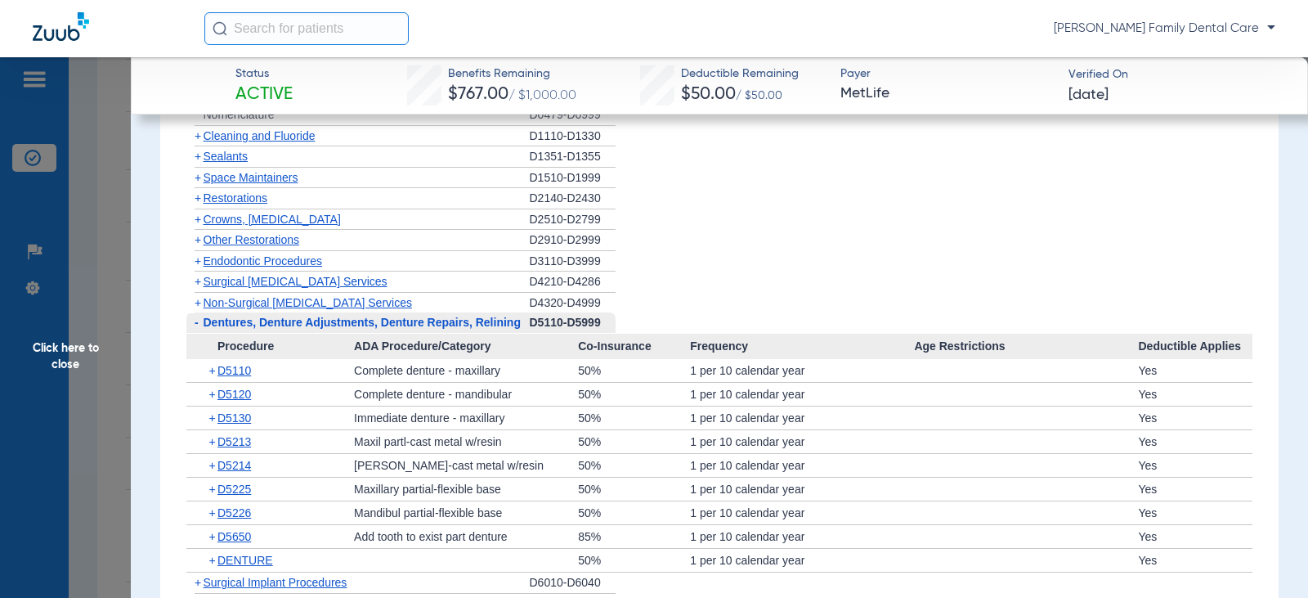
click at [196, 325] on span "-" at bounding box center [197, 322] width 4 height 13
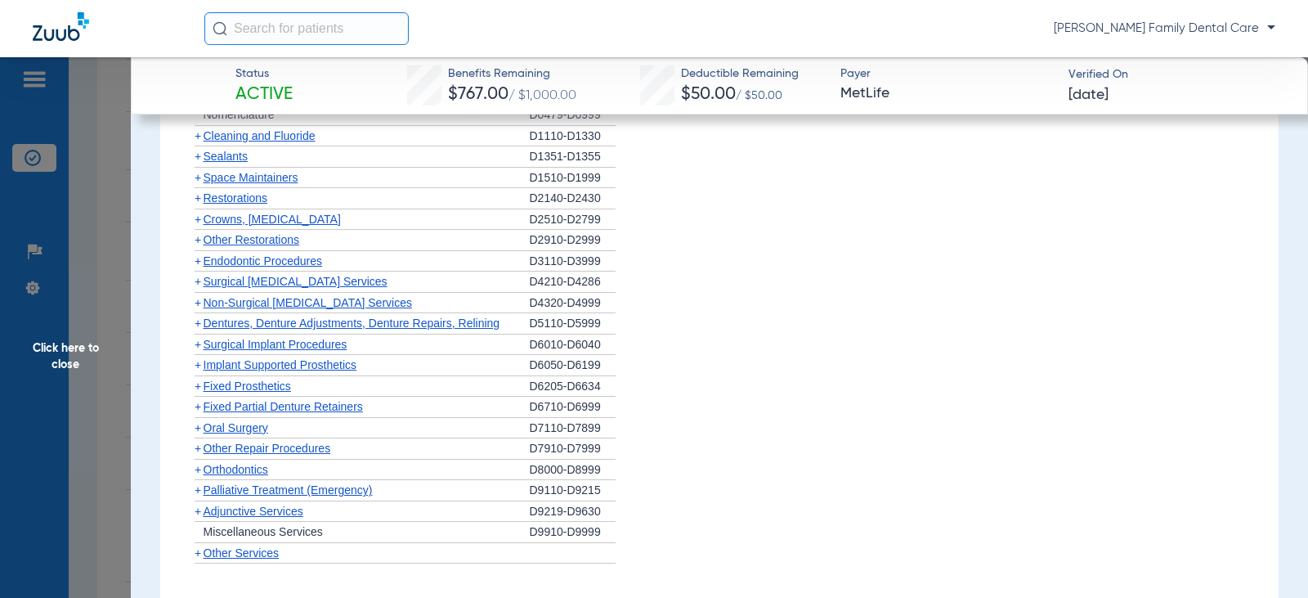
click at [195, 346] on span "+" at bounding box center [198, 344] width 7 height 13
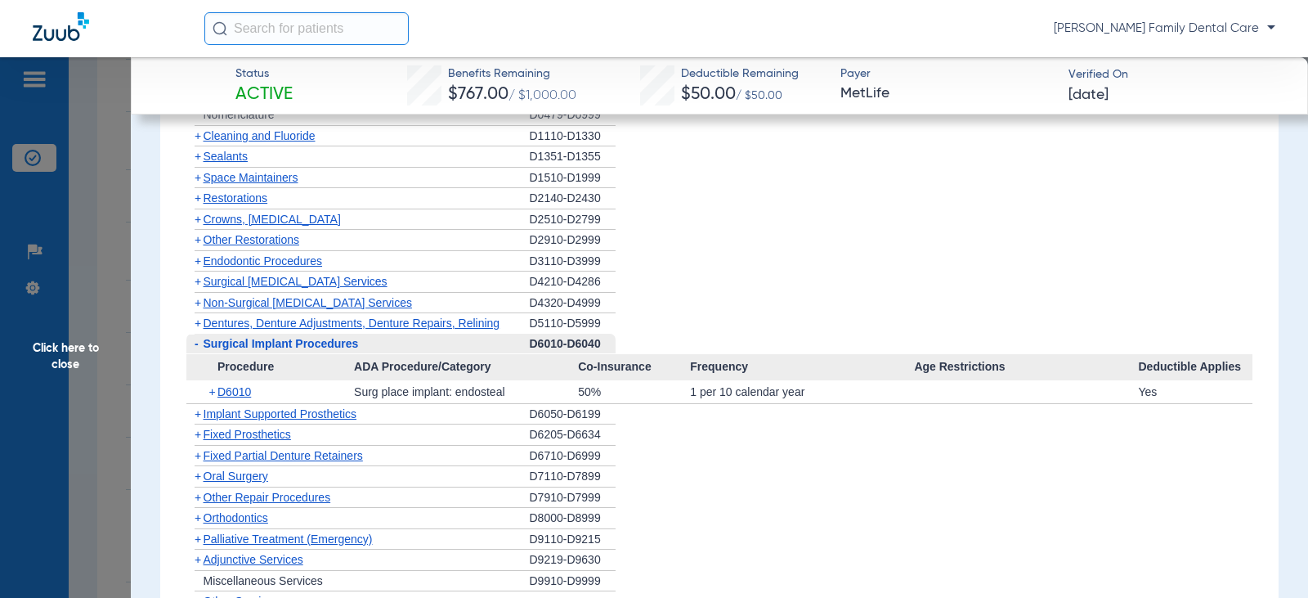
click at [198, 346] on span "-" at bounding box center [197, 343] width 4 height 13
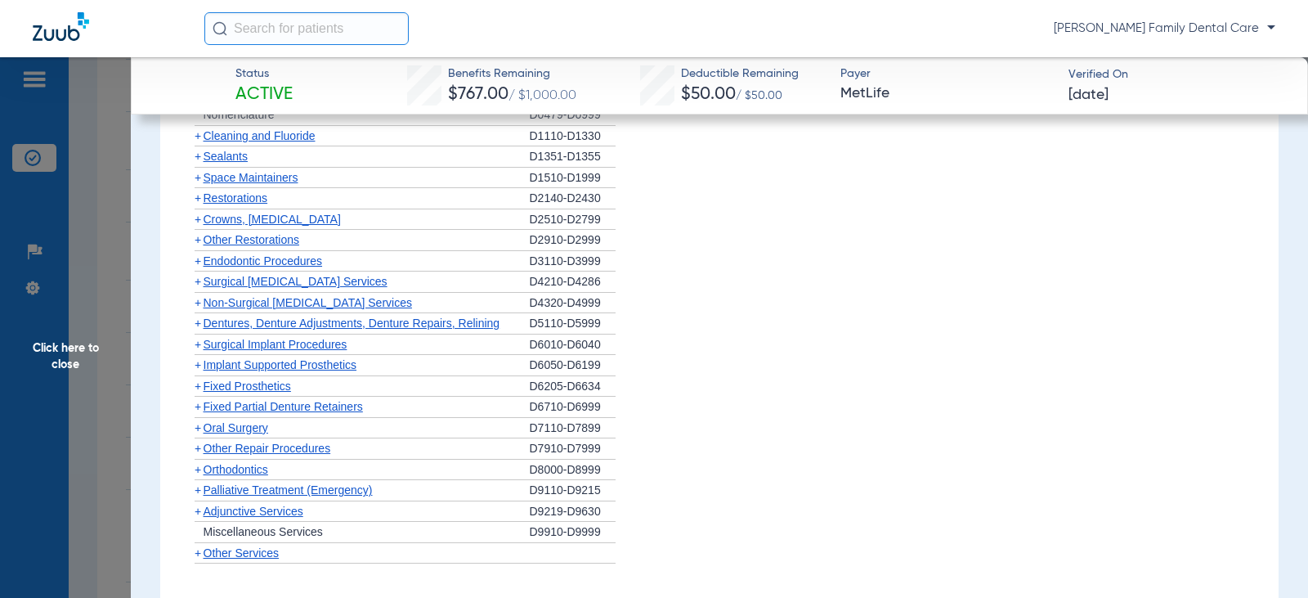
click at [198, 365] on span "+" at bounding box center [198, 364] width 7 height 13
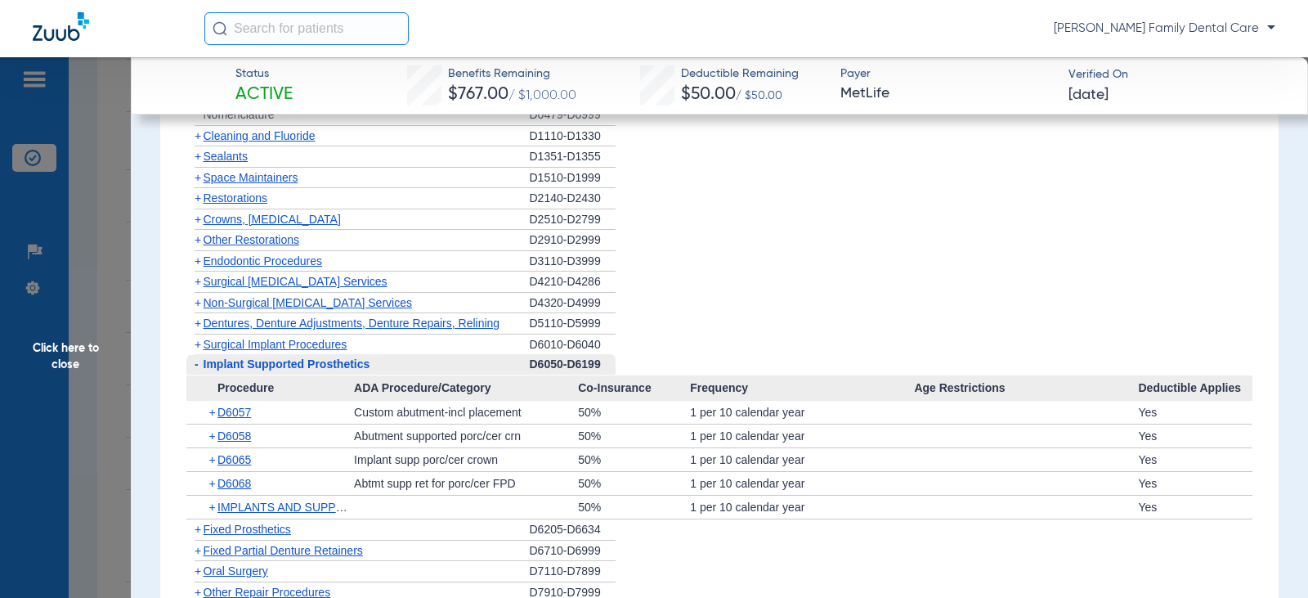
click at [198, 365] on span "-" at bounding box center [197, 363] width 4 height 13
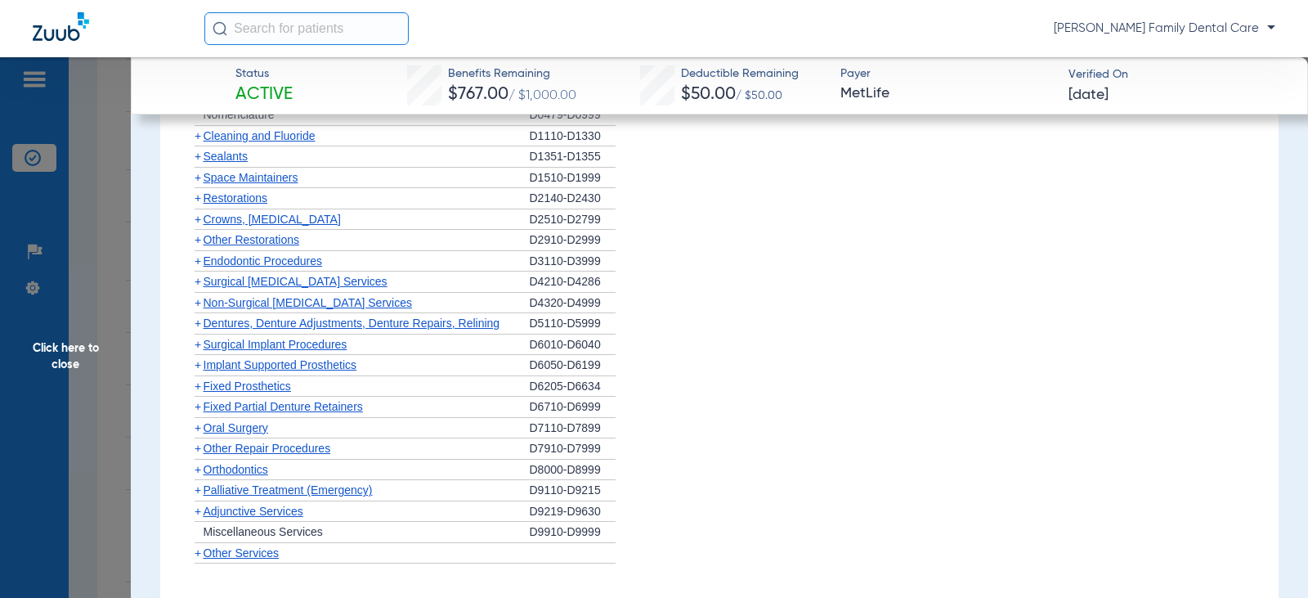
click at [195, 387] on span "+" at bounding box center [198, 385] width 7 height 13
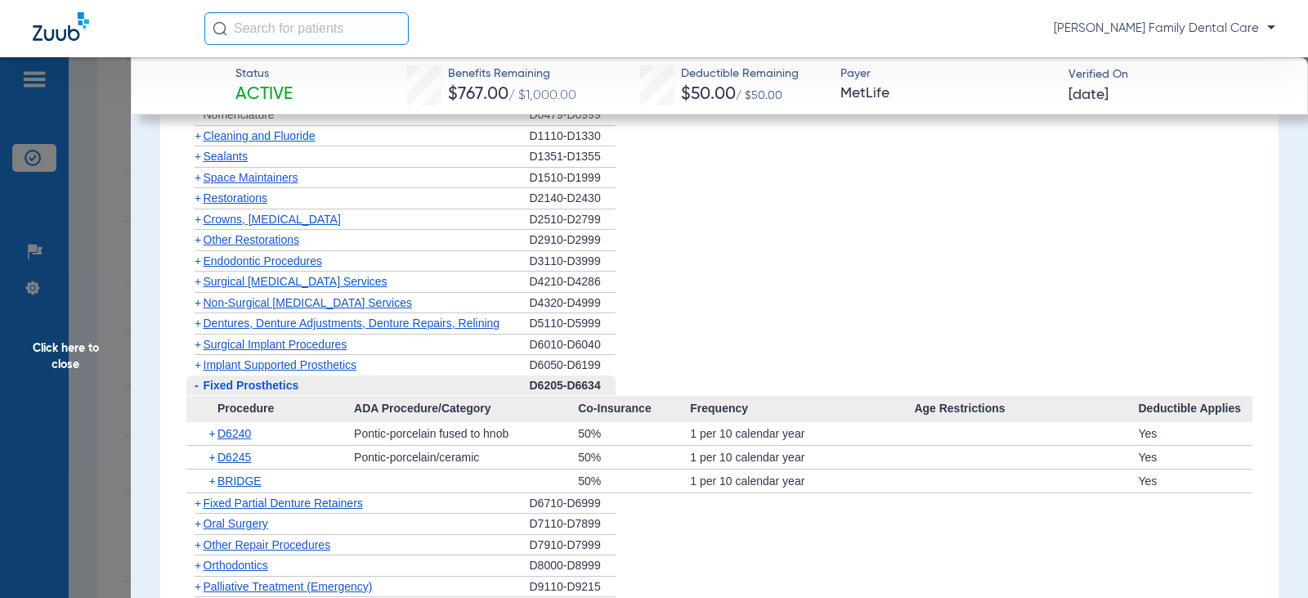
click at [195, 387] on span "-" at bounding box center [197, 384] width 4 height 13
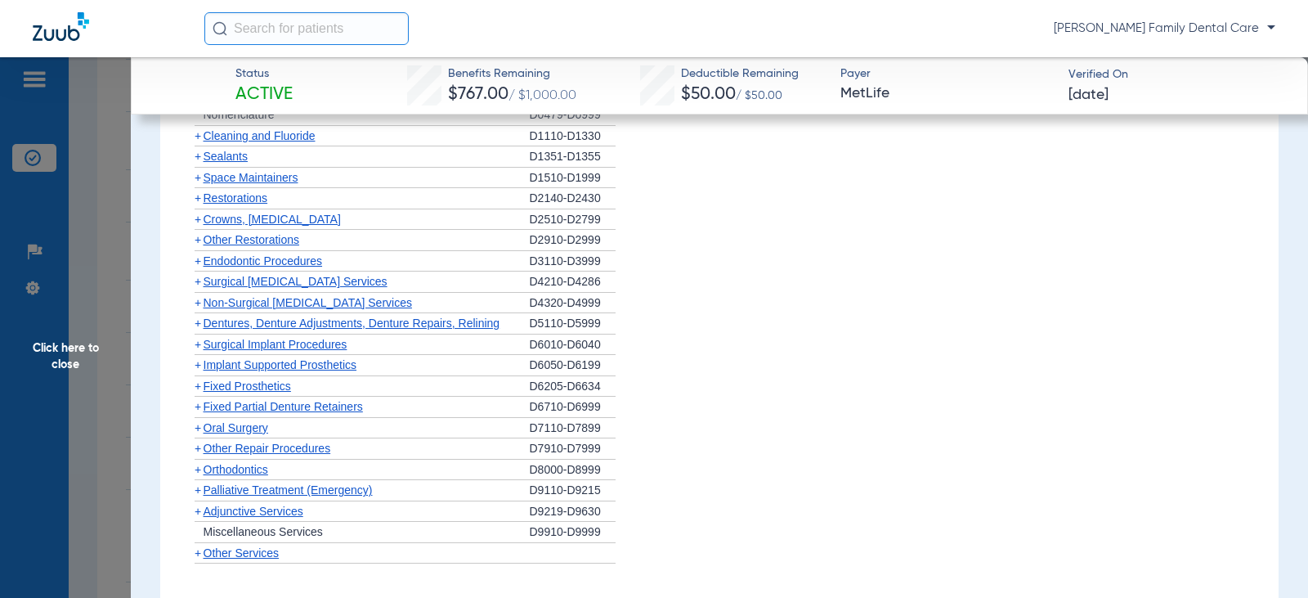
click at [198, 407] on span "+" at bounding box center [198, 406] width 7 height 13
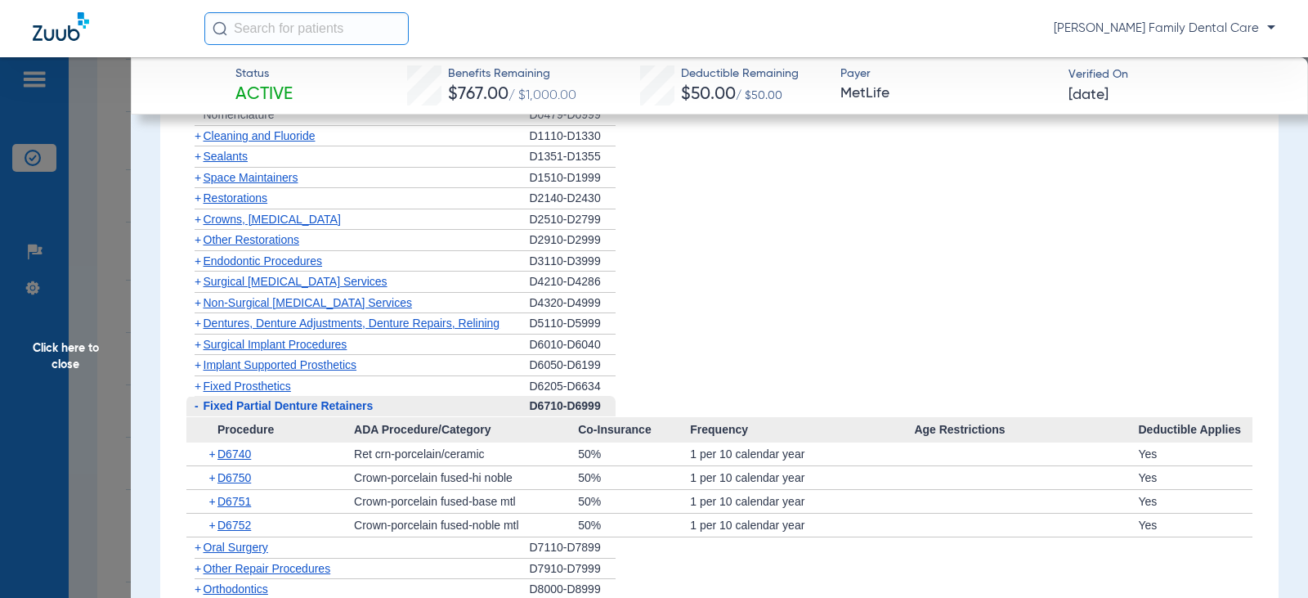
click at [198, 407] on span "-" at bounding box center [197, 405] width 4 height 13
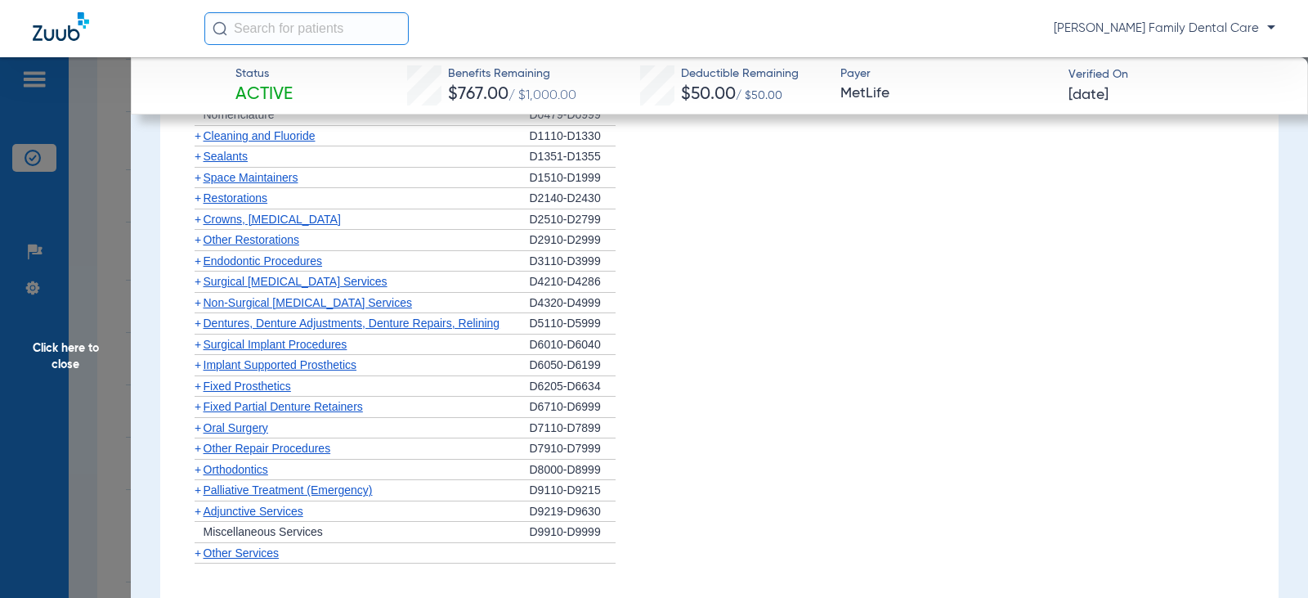
click at [198, 428] on span "+" at bounding box center [198, 427] width 7 height 13
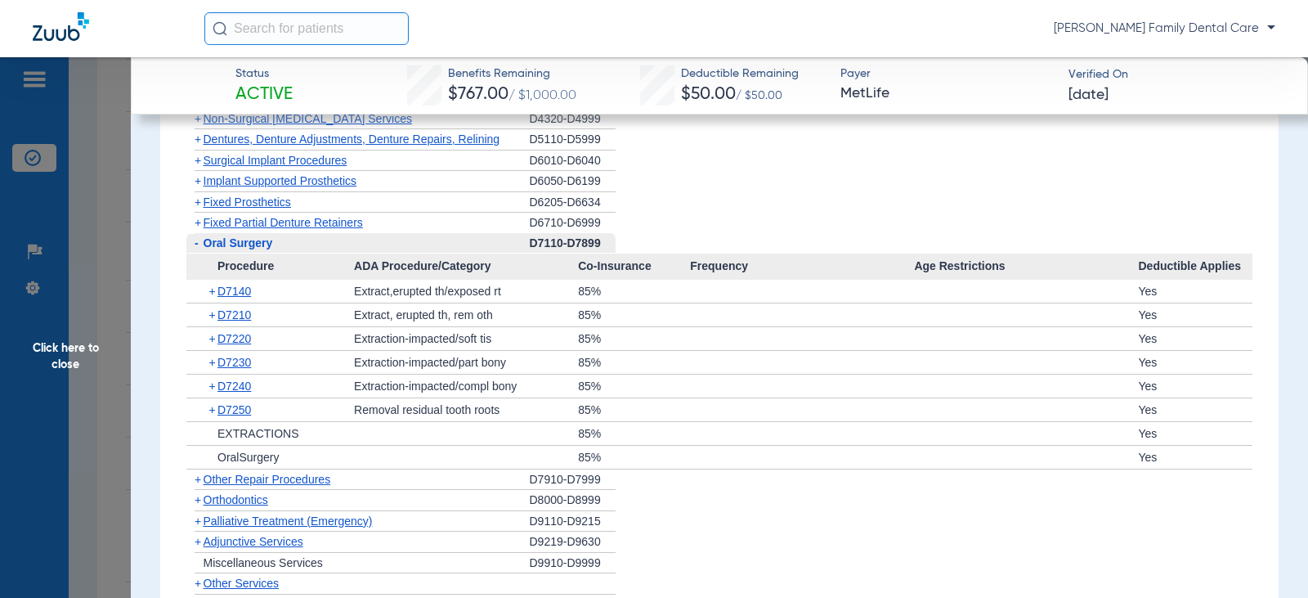
scroll to position [2616, 0]
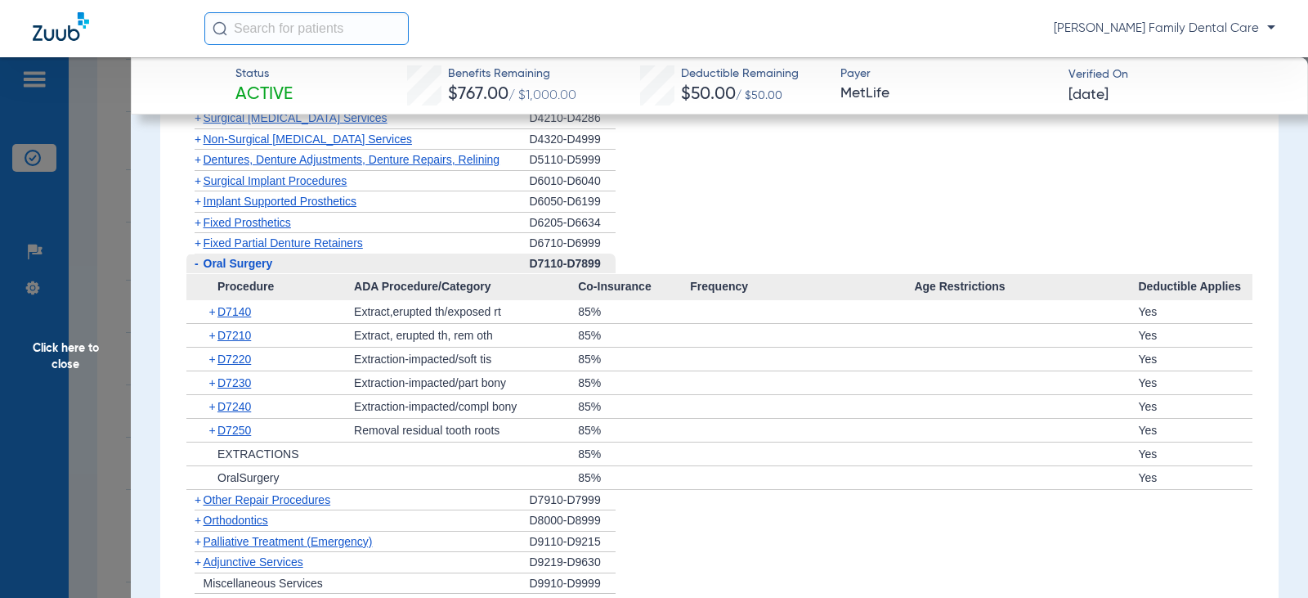
click at [197, 264] on span "-" at bounding box center [197, 263] width 4 height 13
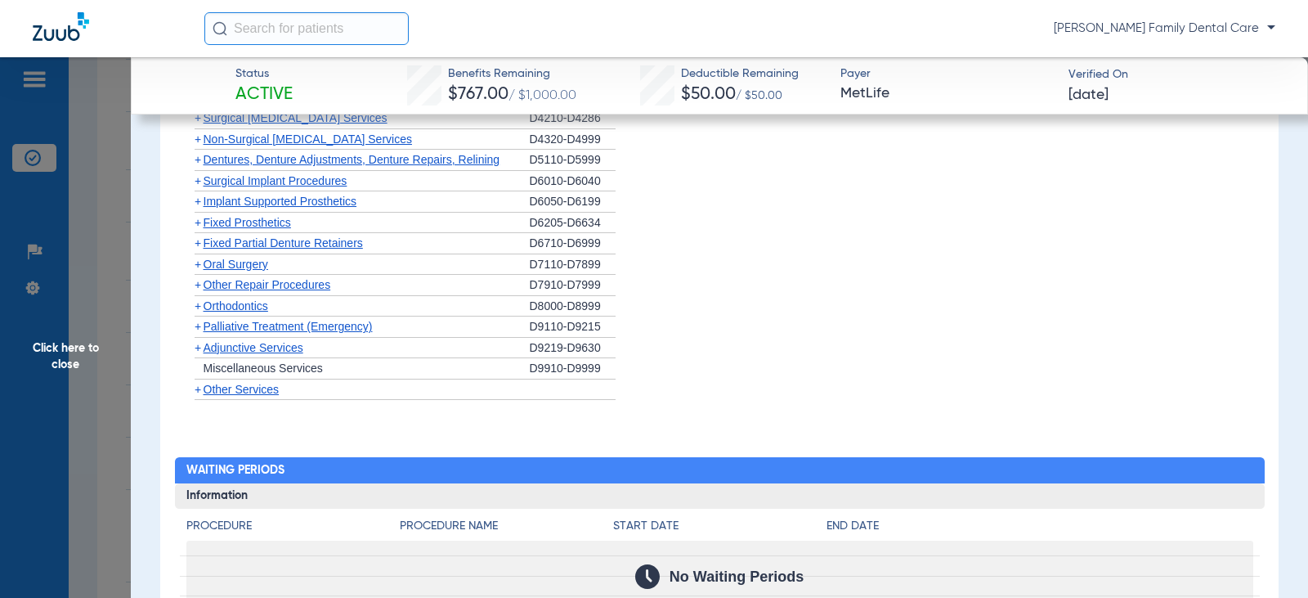
click at [195, 310] on span "+" at bounding box center [198, 305] width 7 height 13
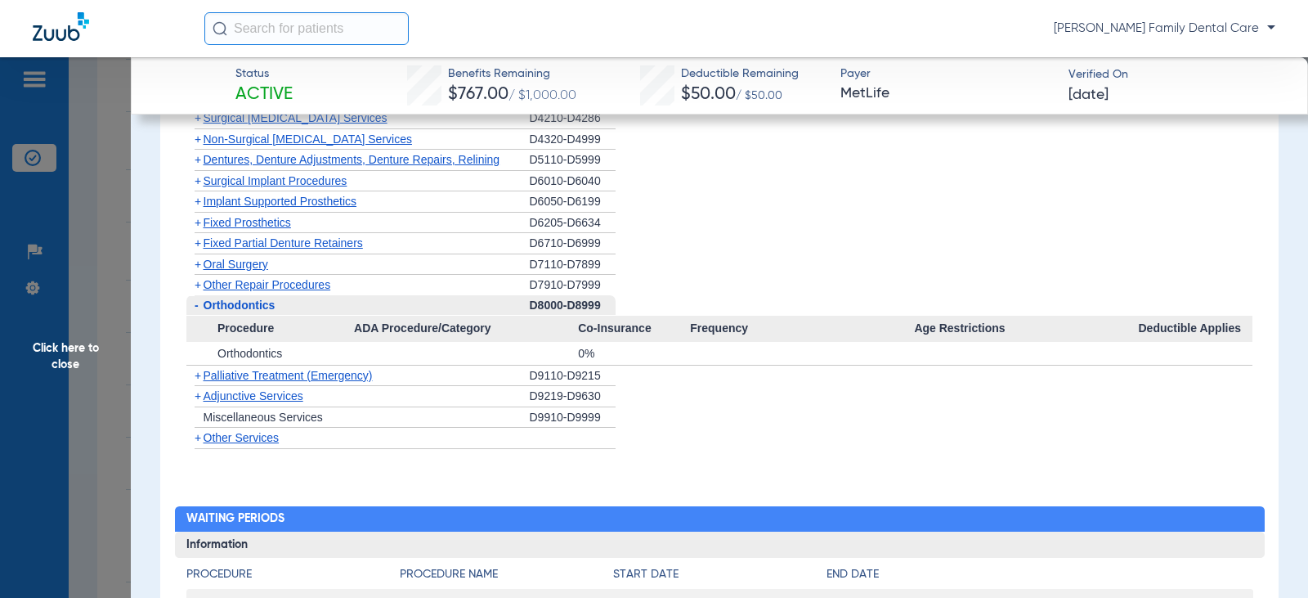
click at [198, 310] on span "-" at bounding box center [197, 304] width 4 height 13
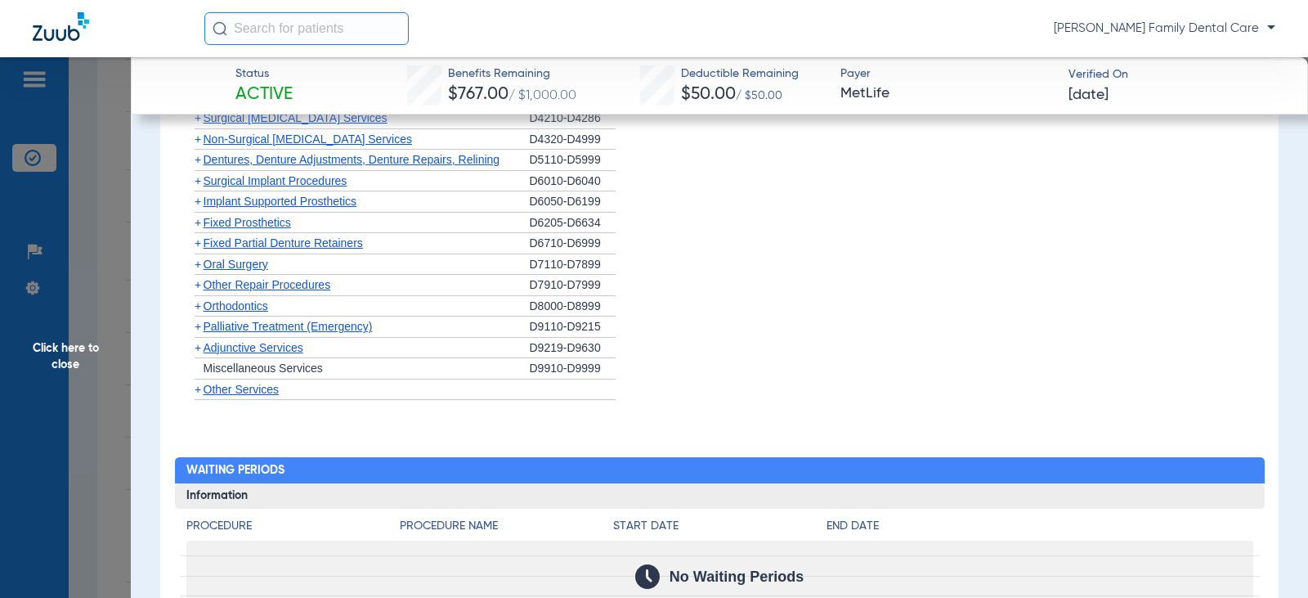
click at [196, 349] on span "+" at bounding box center [198, 347] width 7 height 13
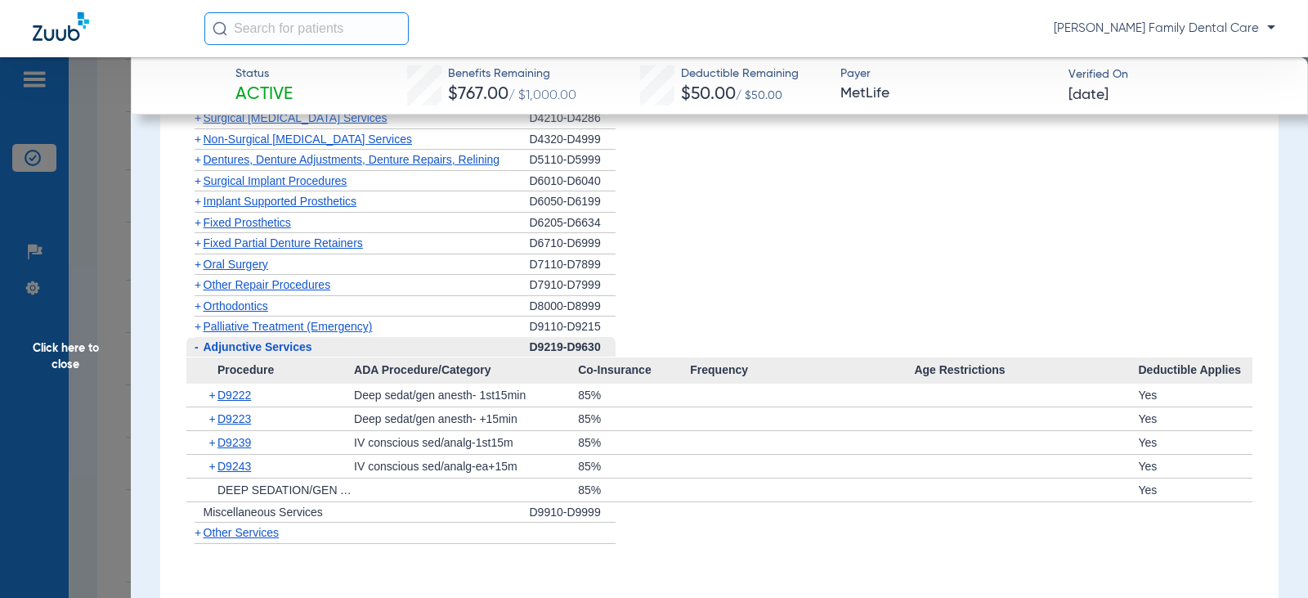
click at [198, 535] on span "+" at bounding box center [198, 532] width 7 height 13
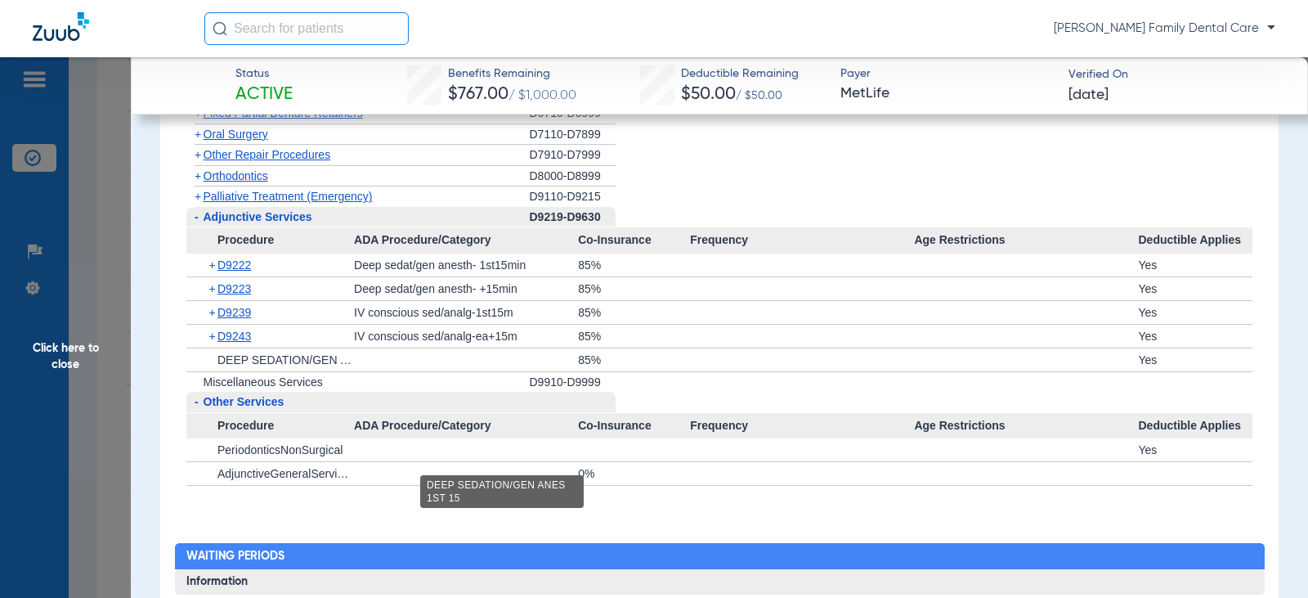
scroll to position [2779, 0]
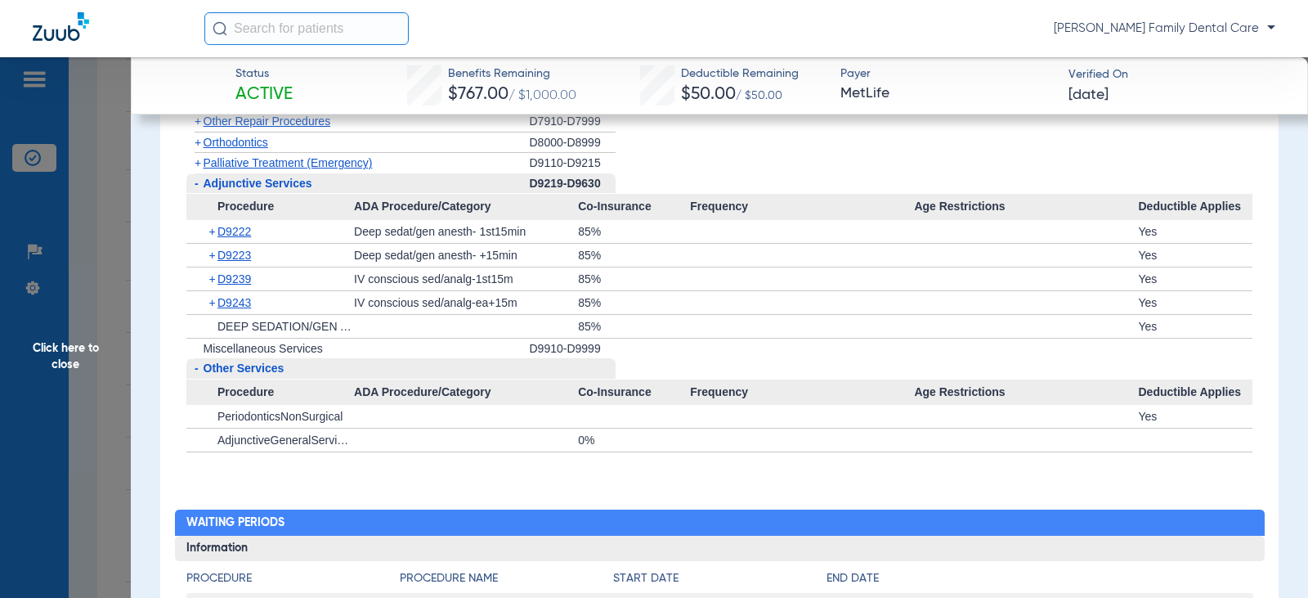
click at [61, 343] on span "Click here to close" at bounding box center [65, 356] width 131 height 598
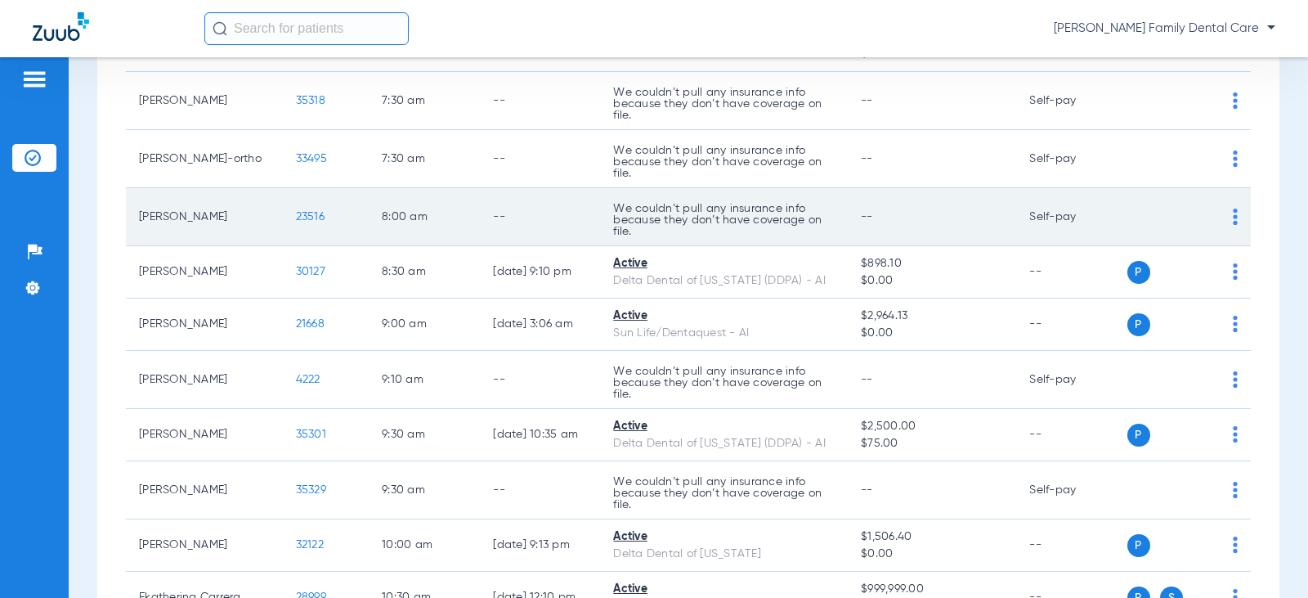
scroll to position [0, 0]
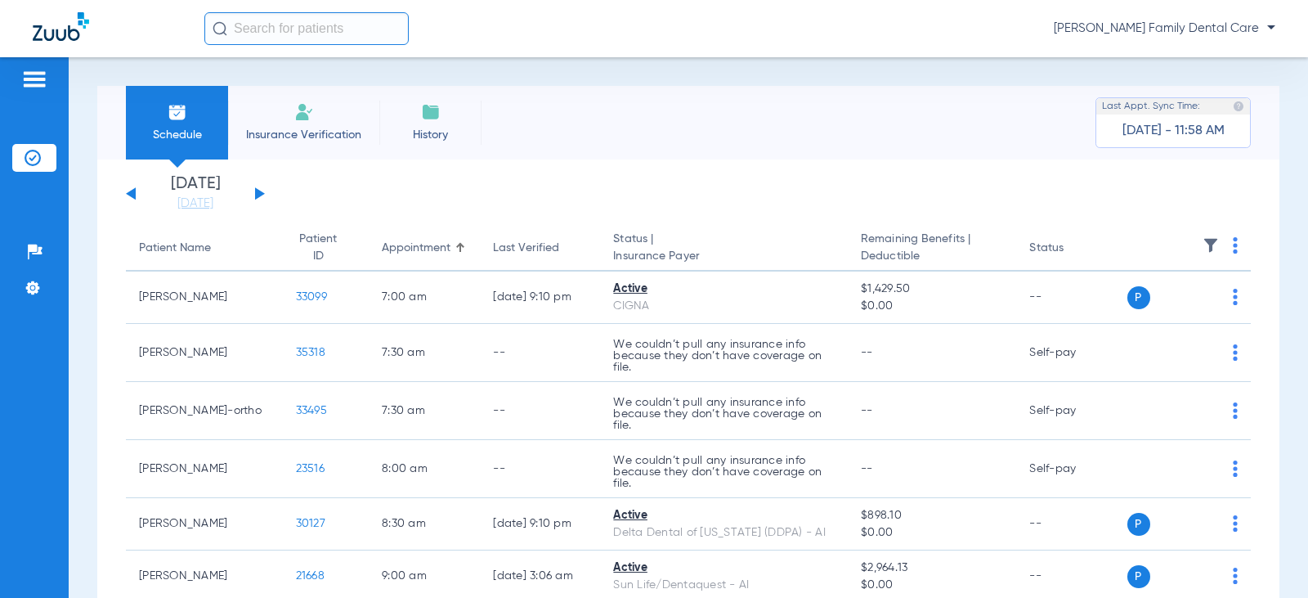
click at [257, 192] on button at bounding box center [260, 193] width 10 height 12
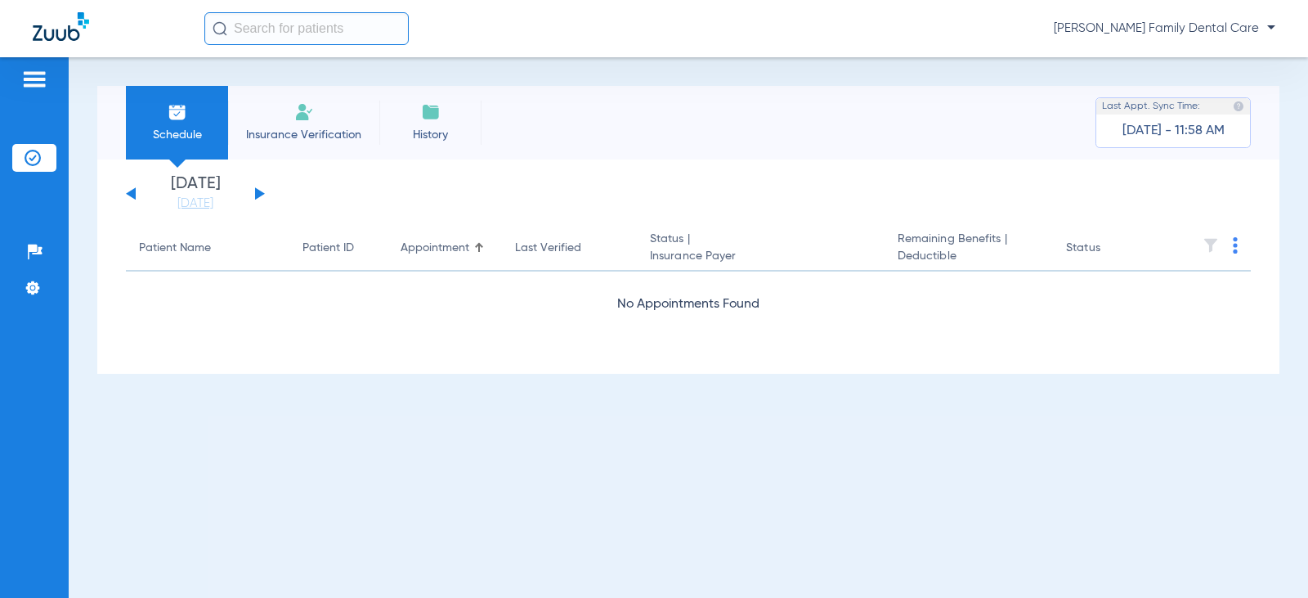
click at [257, 192] on button at bounding box center [260, 193] width 10 height 12
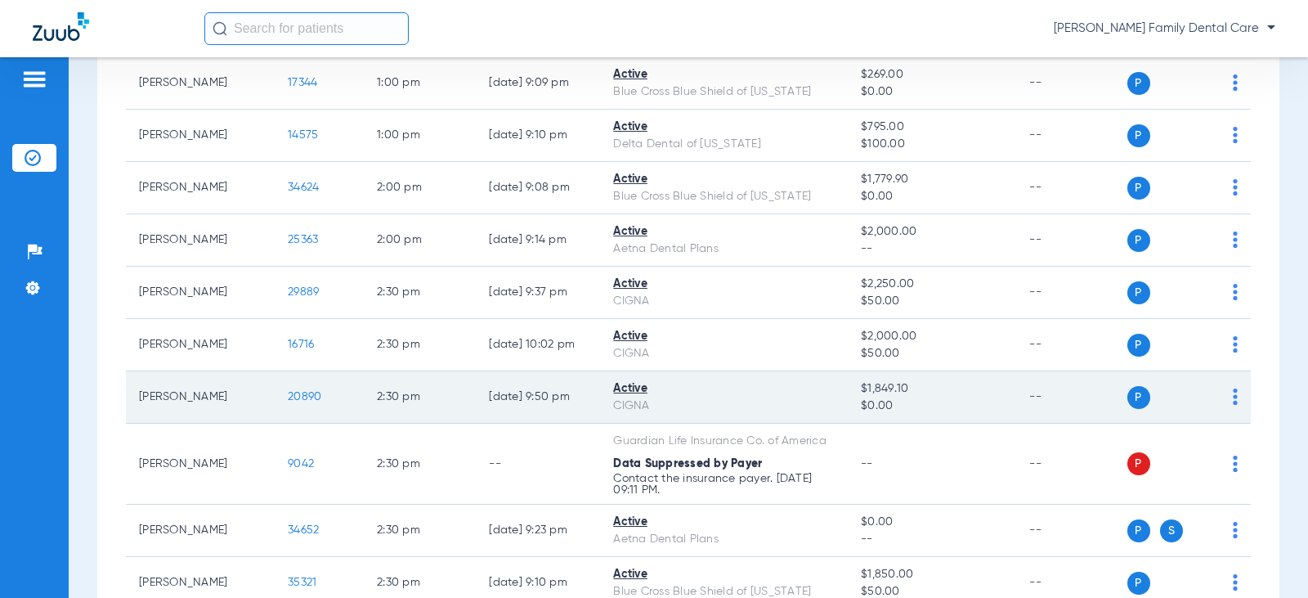
scroll to position [1635, 0]
